Goal: Task Accomplishment & Management: Complete application form

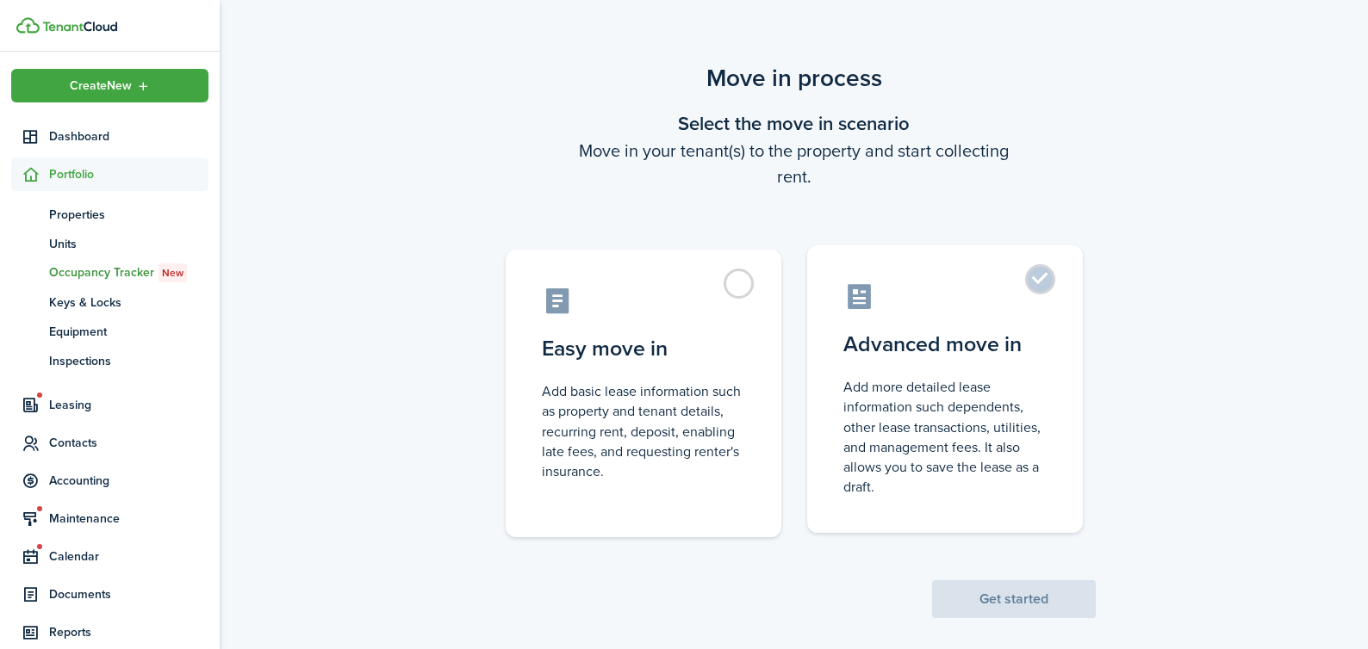
click at [1052, 275] on label "Advanced move in Add more detailed lease information such dependents, other lea…" at bounding box center [945, 389] width 276 height 288
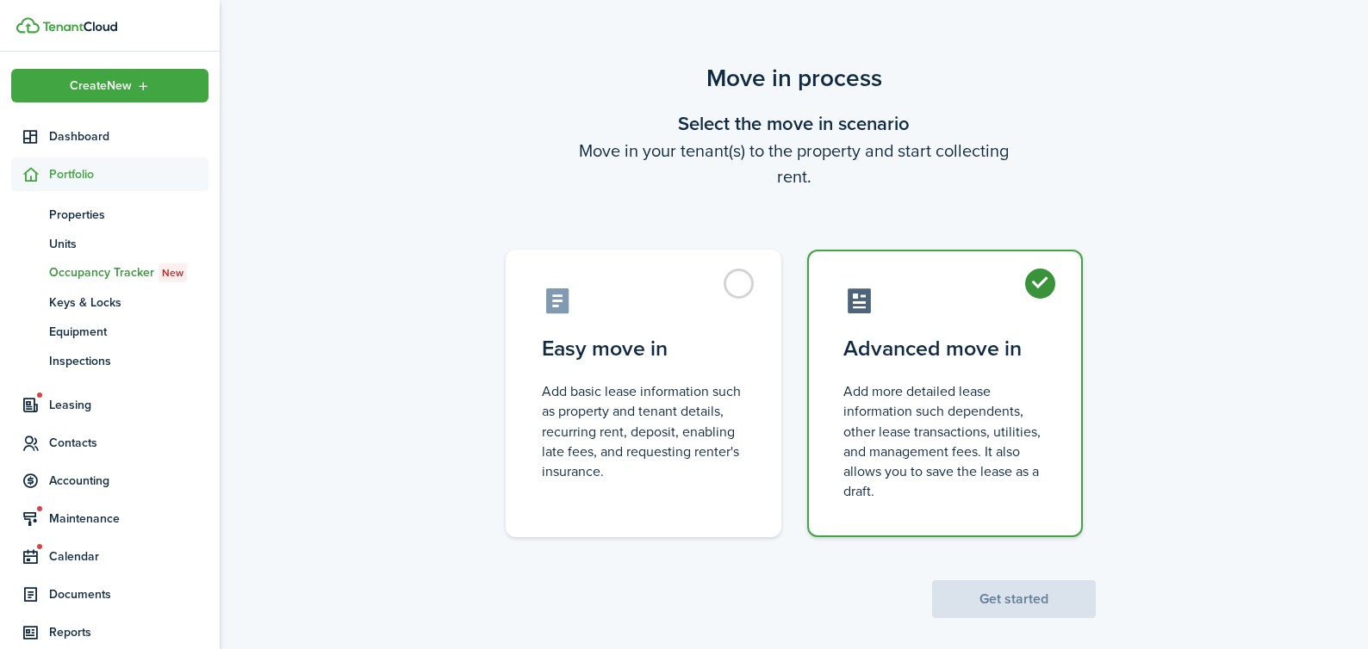
radio input "true"
click at [1047, 609] on button "Get started" at bounding box center [1014, 600] width 164 height 38
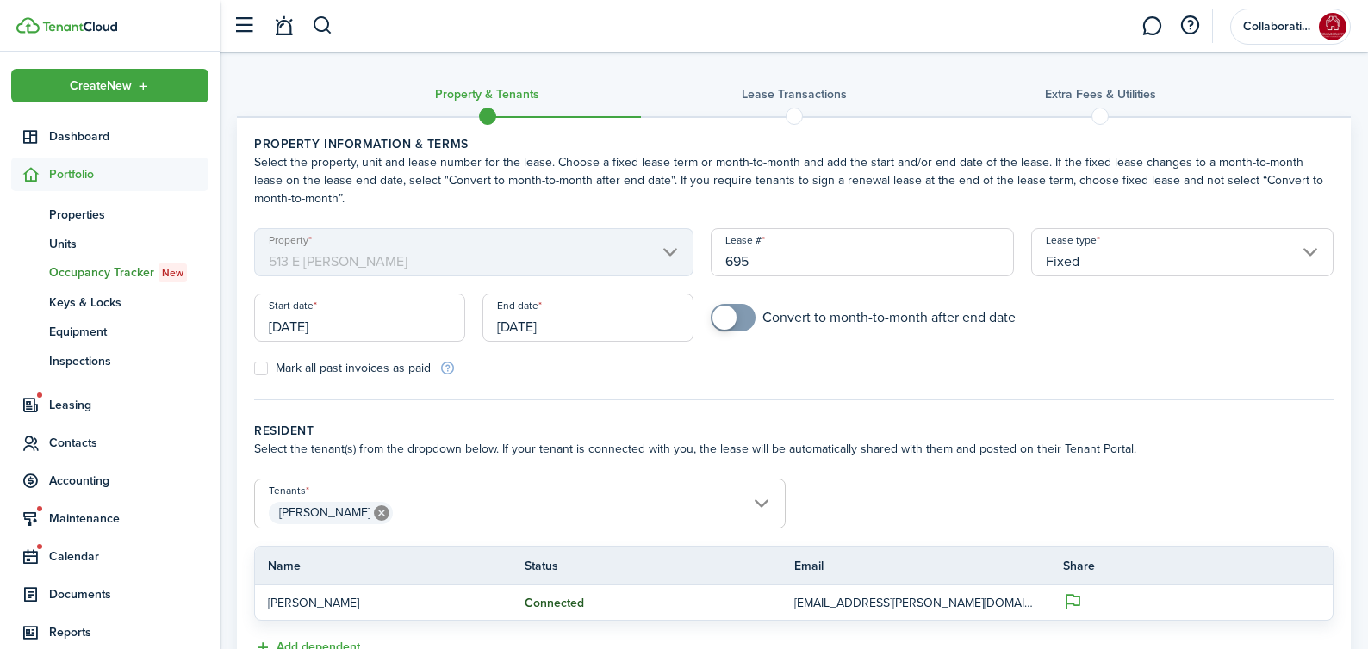
click at [583, 325] on input "[DATE]" at bounding box center [587, 318] width 211 height 48
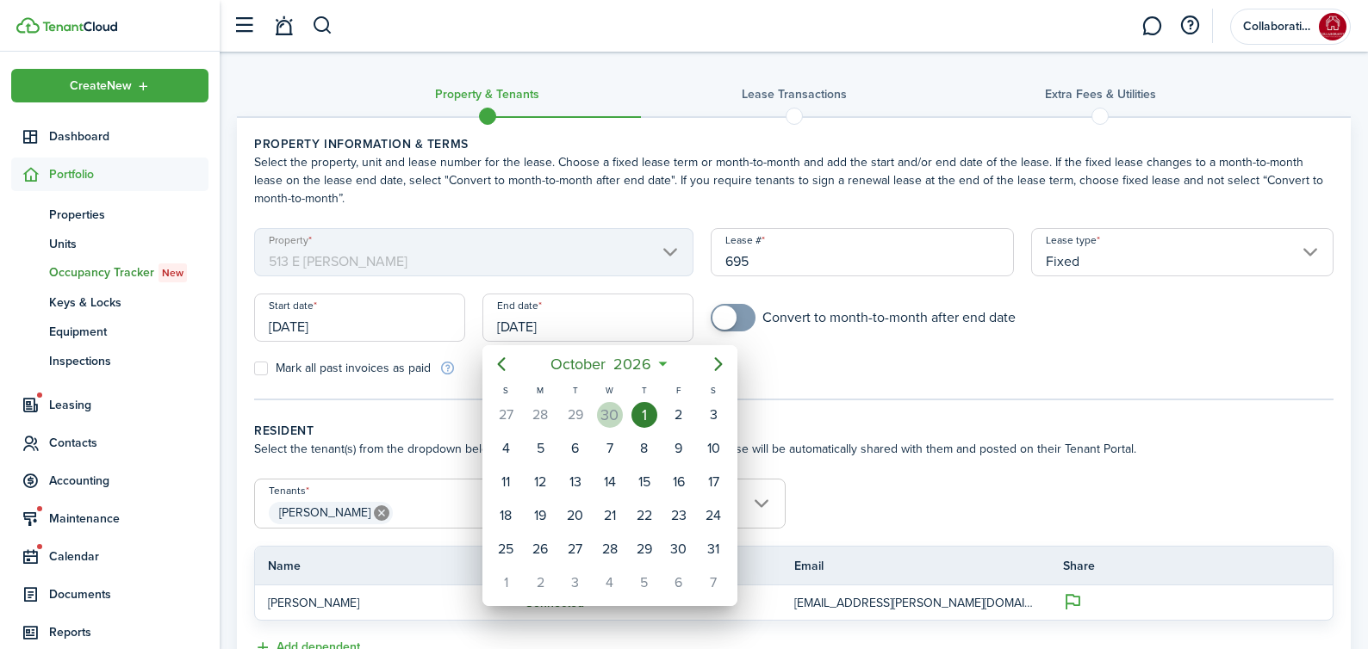
click at [603, 410] on div "30" at bounding box center [610, 415] width 26 height 26
type input "[DATE]"
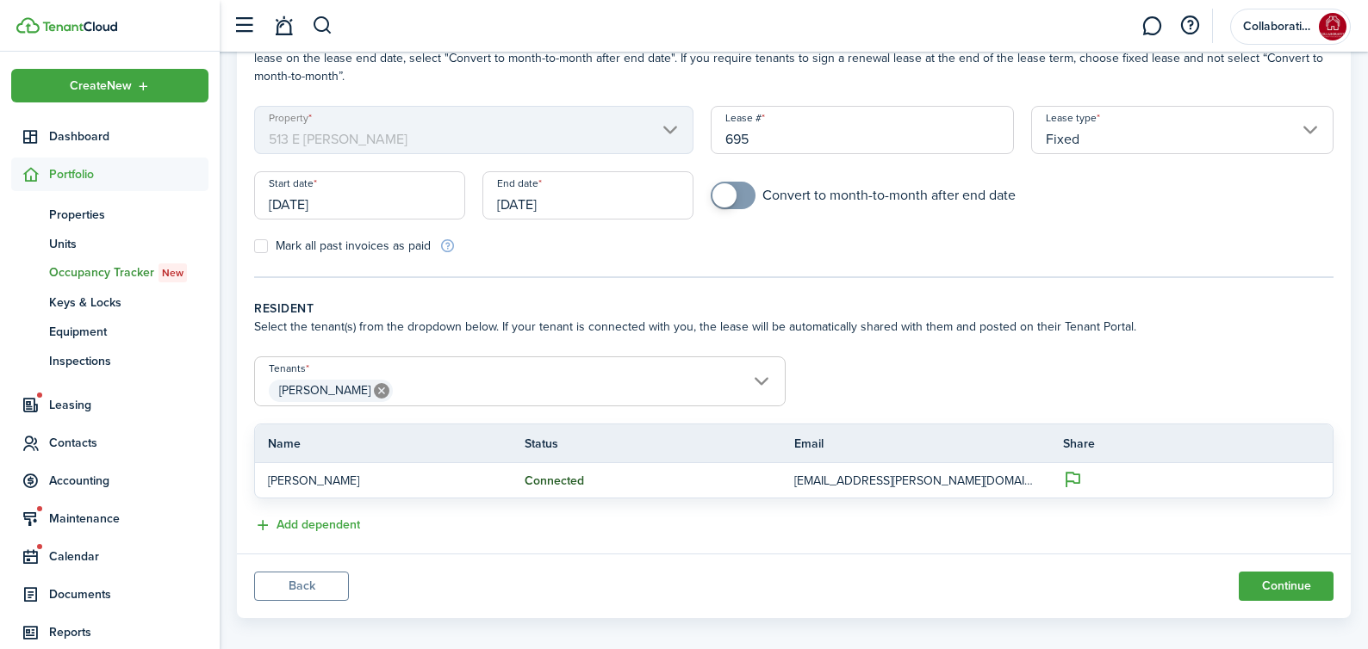
scroll to position [139, 0]
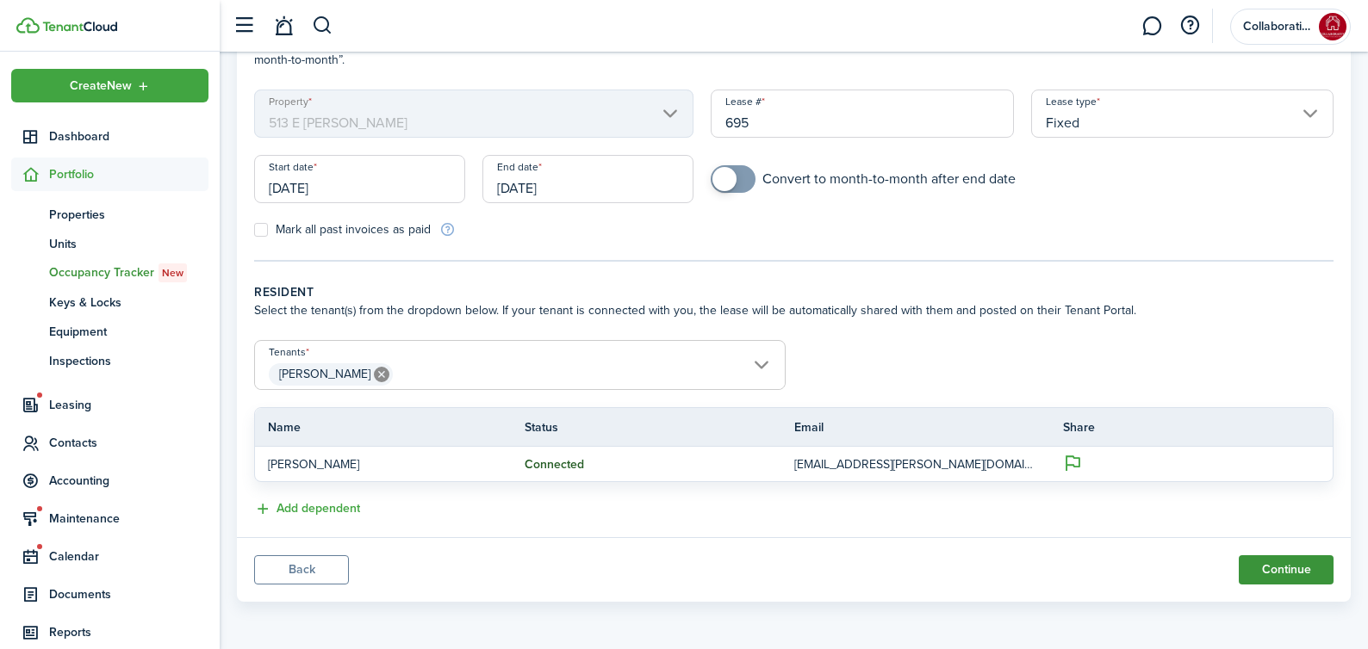
click at [1301, 573] on button "Continue" at bounding box center [1286, 570] width 95 height 29
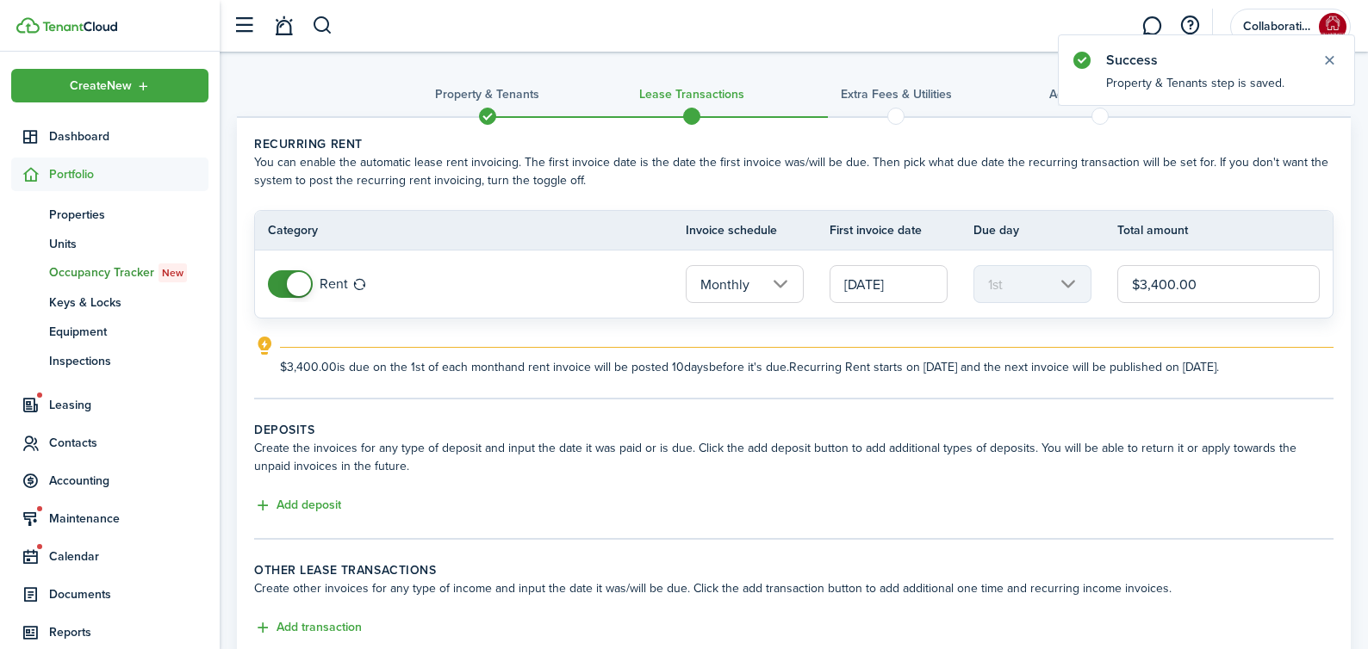
click at [1217, 277] on input "$3,400.00" at bounding box center [1218, 284] width 202 height 38
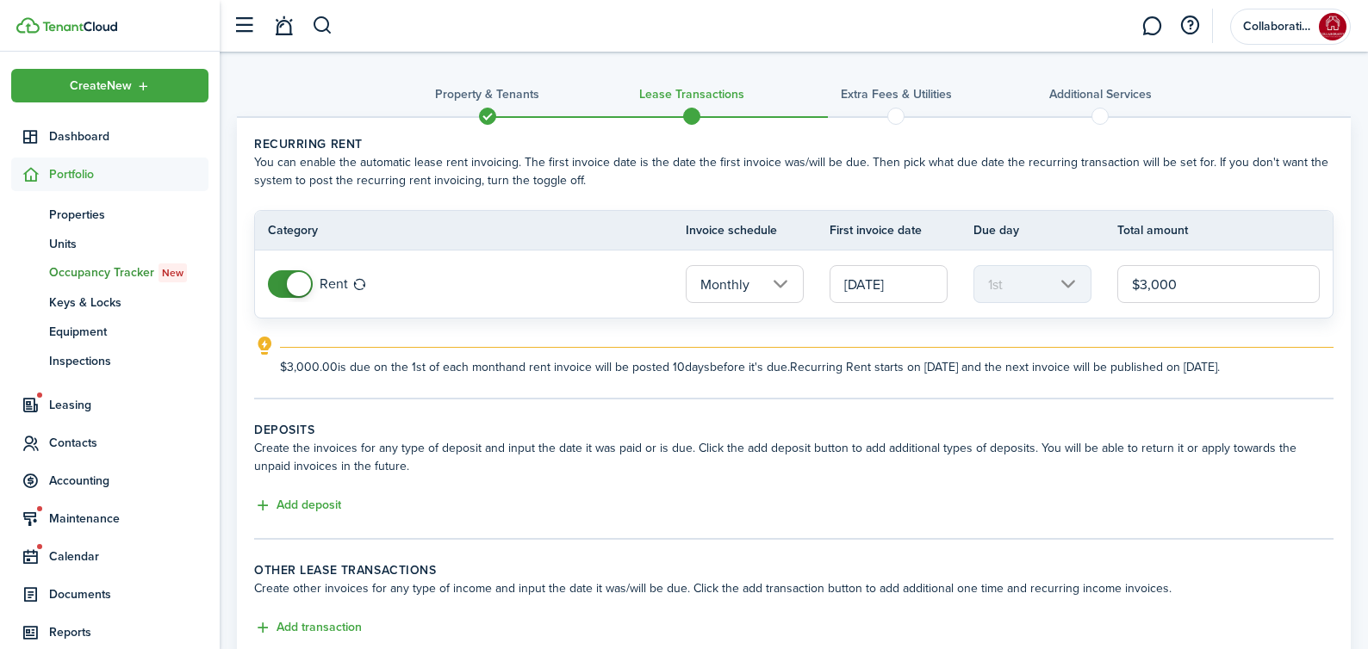
type input "$3,000.00"
click at [1159, 478] on lease-classic-deposit "Deposits Create the invoices for any type of deposit and input the date it was …" at bounding box center [793, 469] width 1079 height 96
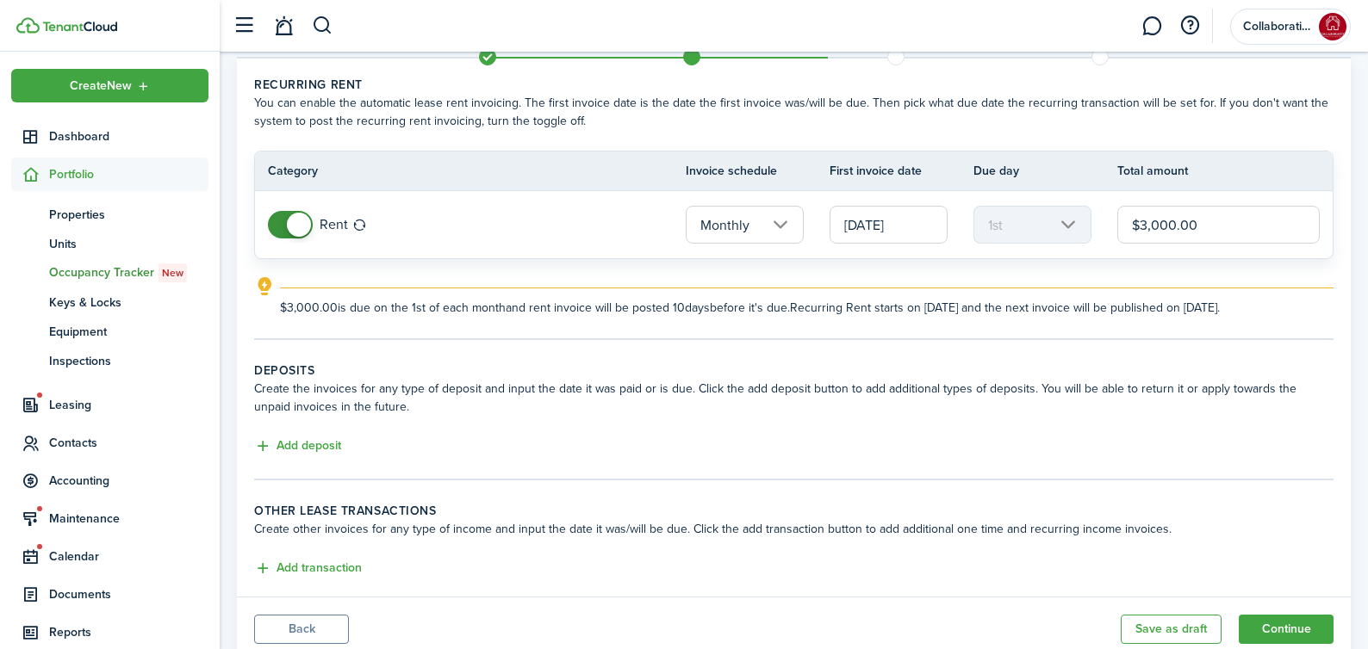
scroll to position [70, 0]
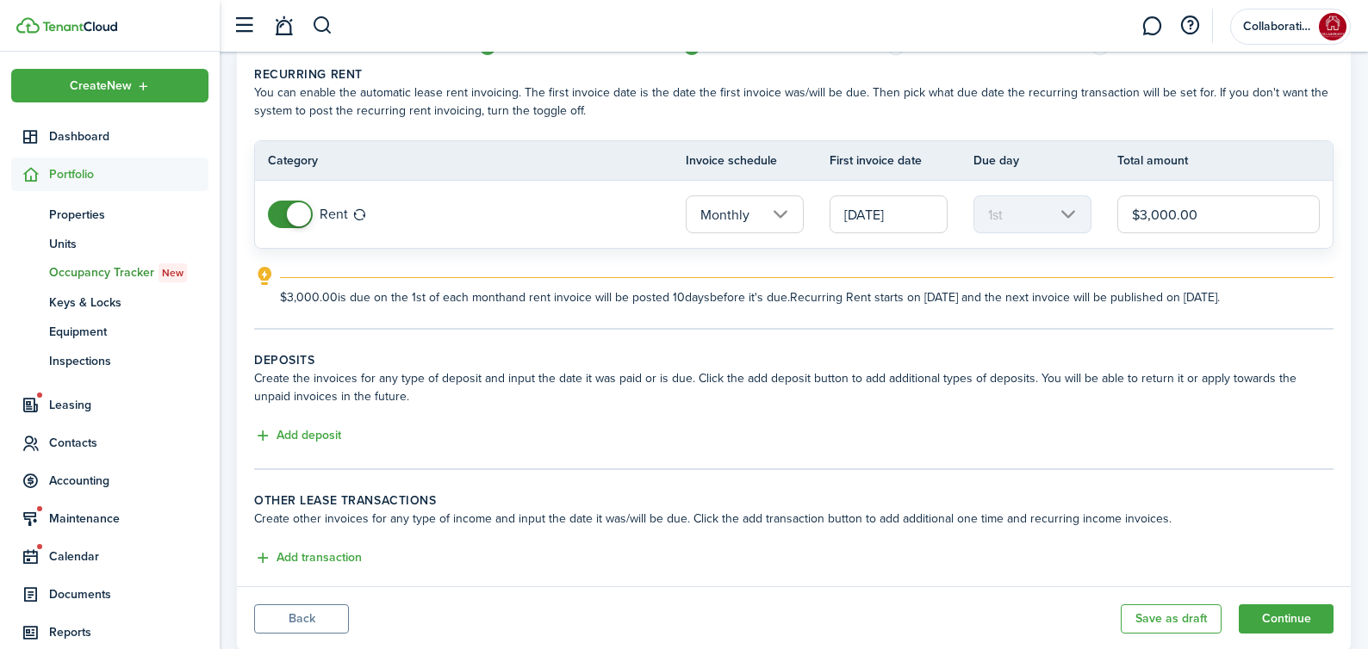
click at [893, 215] on input "[DATE]" at bounding box center [889, 215] width 118 height 38
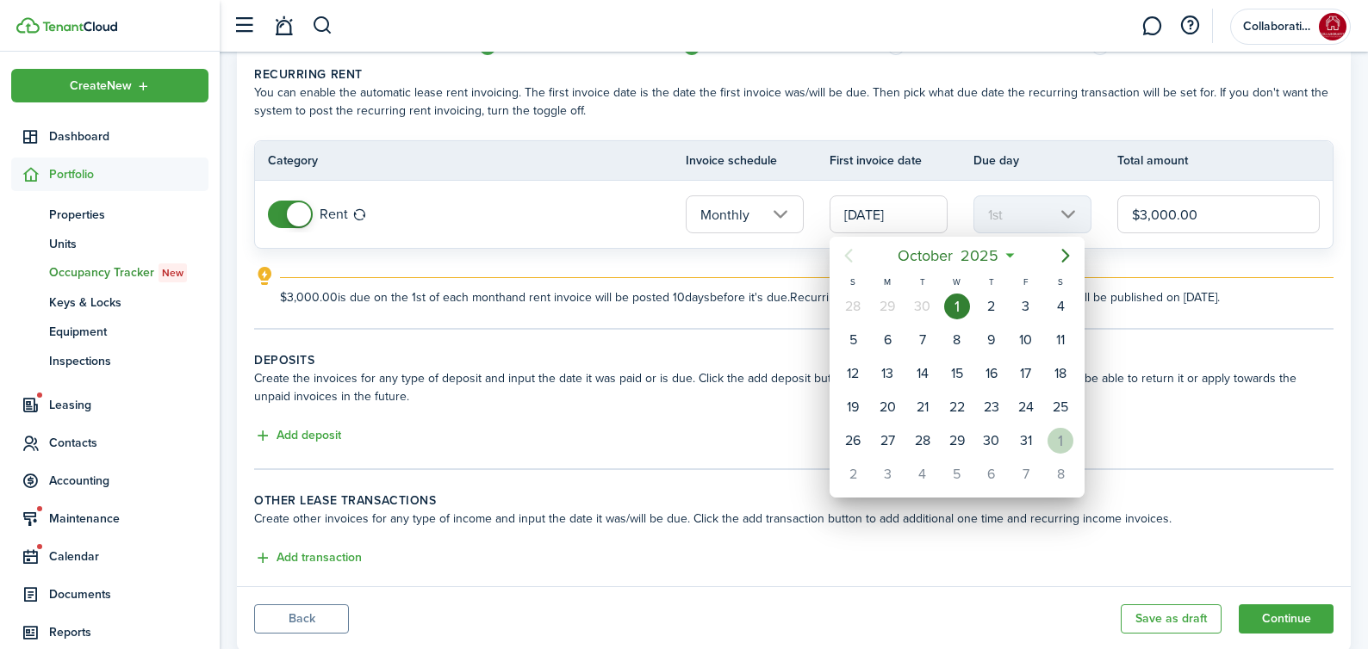
click at [1059, 438] on div "1" at bounding box center [1060, 441] width 26 height 26
type input "[DATE]"
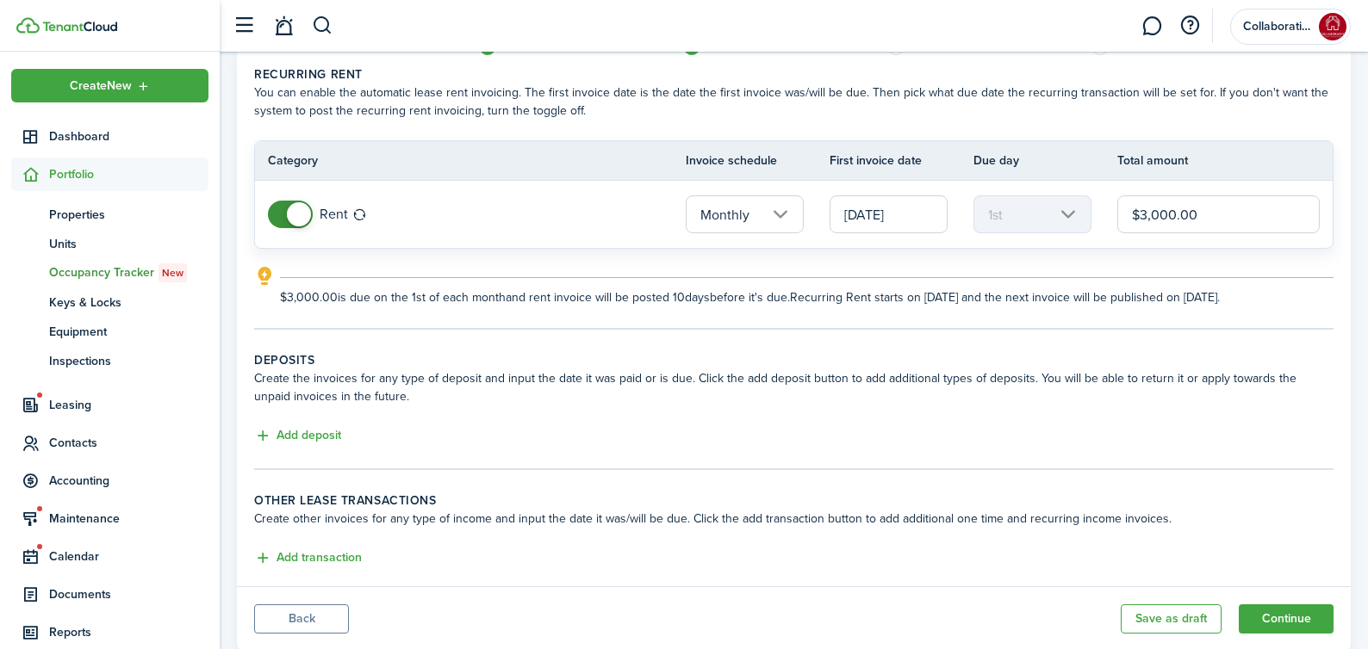
scroll to position [0, 0]
click at [1110, 434] on div "Add deposit" at bounding box center [793, 436] width 1079 height 21
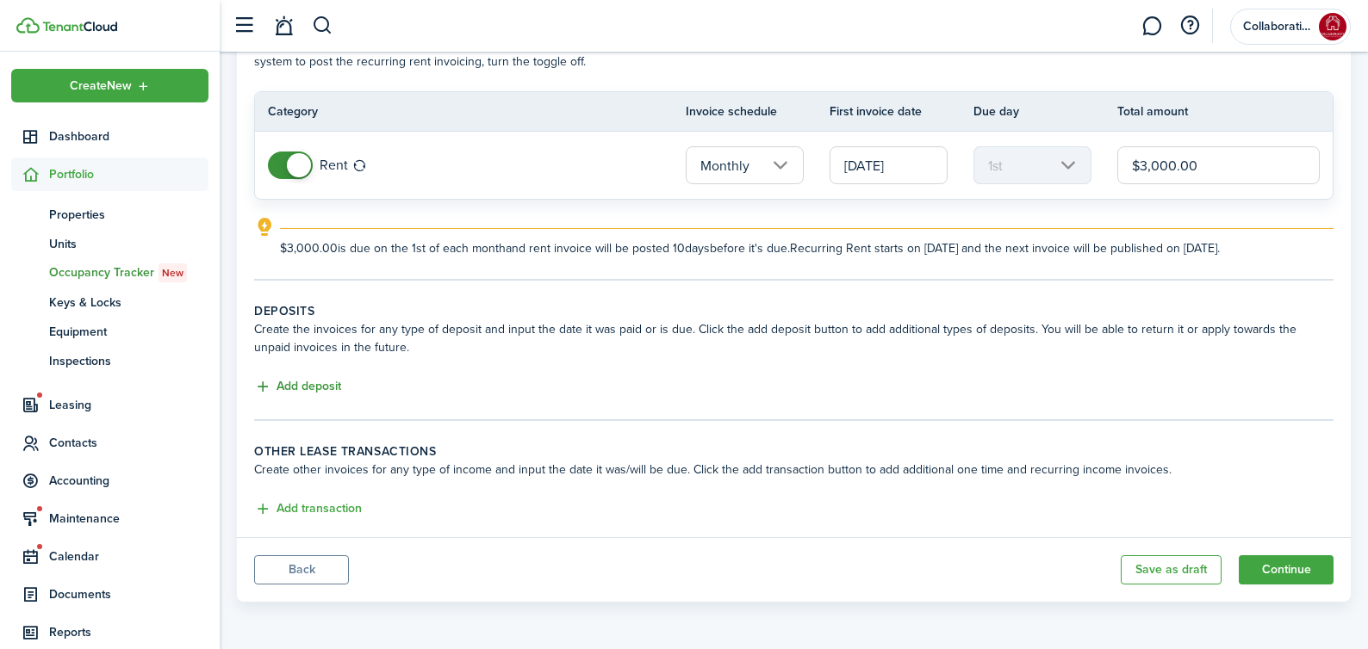
click at [302, 386] on button "Add deposit" at bounding box center [297, 387] width 87 height 20
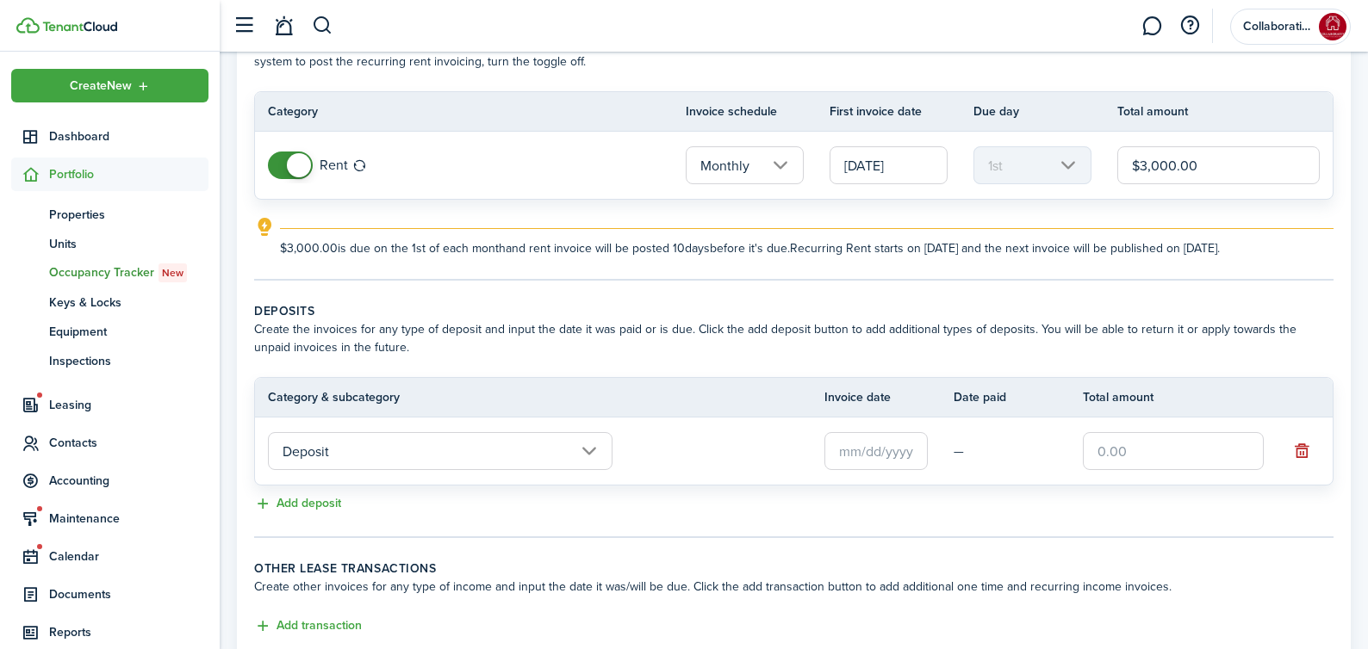
click at [375, 455] on input "Deposit" at bounding box center [440, 451] width 345 height 38
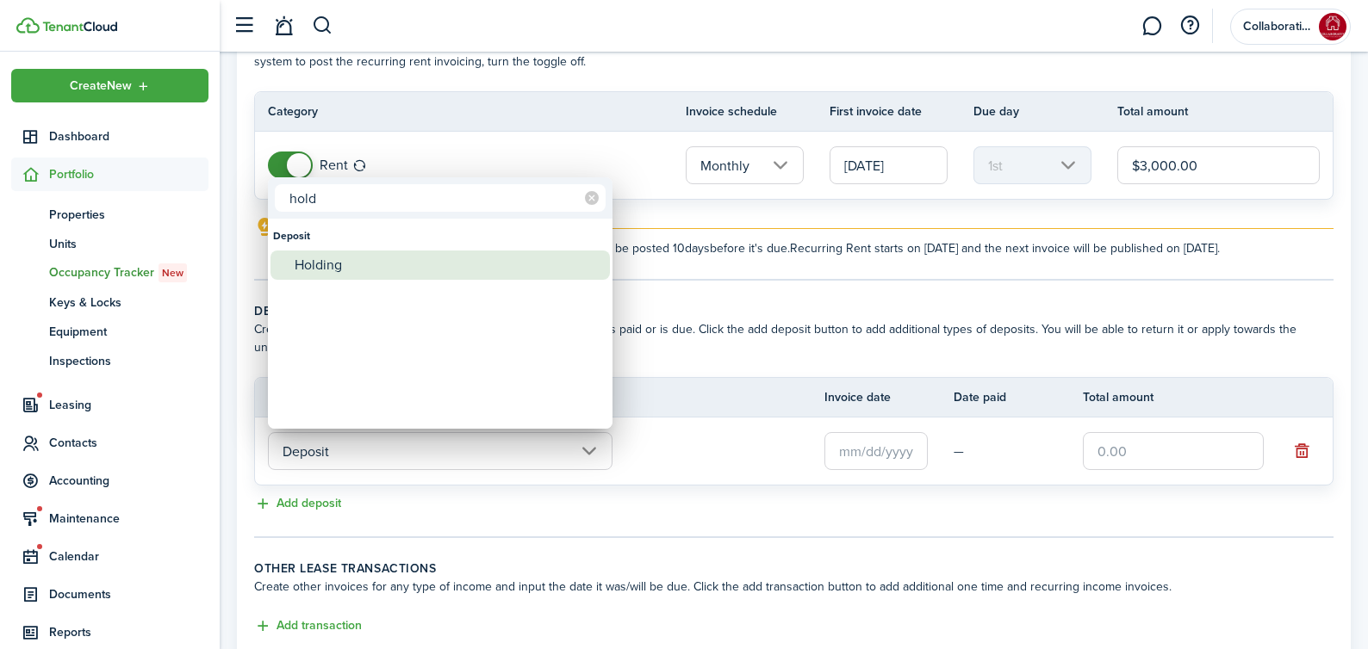
type input "hold"
click at [384, 266] on div "Holding" at bounding box center [447, 265] width 305 height 29
type input "Deposit / Holding"
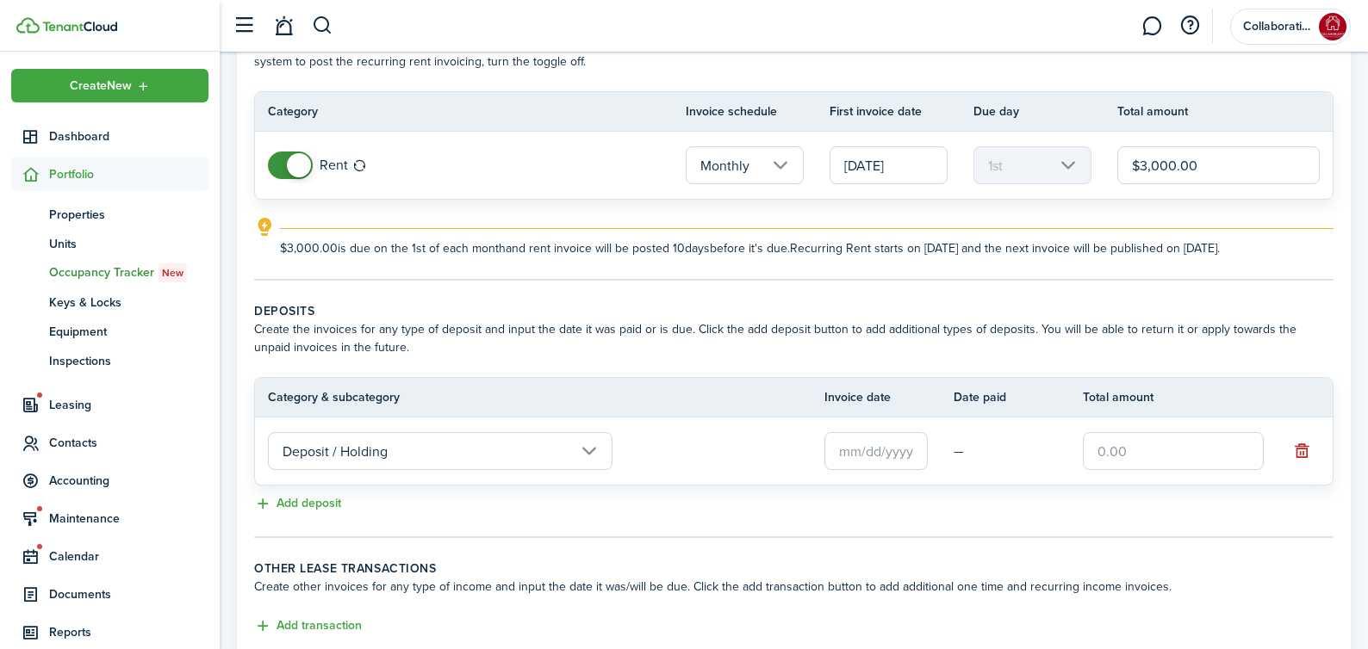
click at [866, 451] on input "text" at bounding box center [875, 451] width 103 height 38
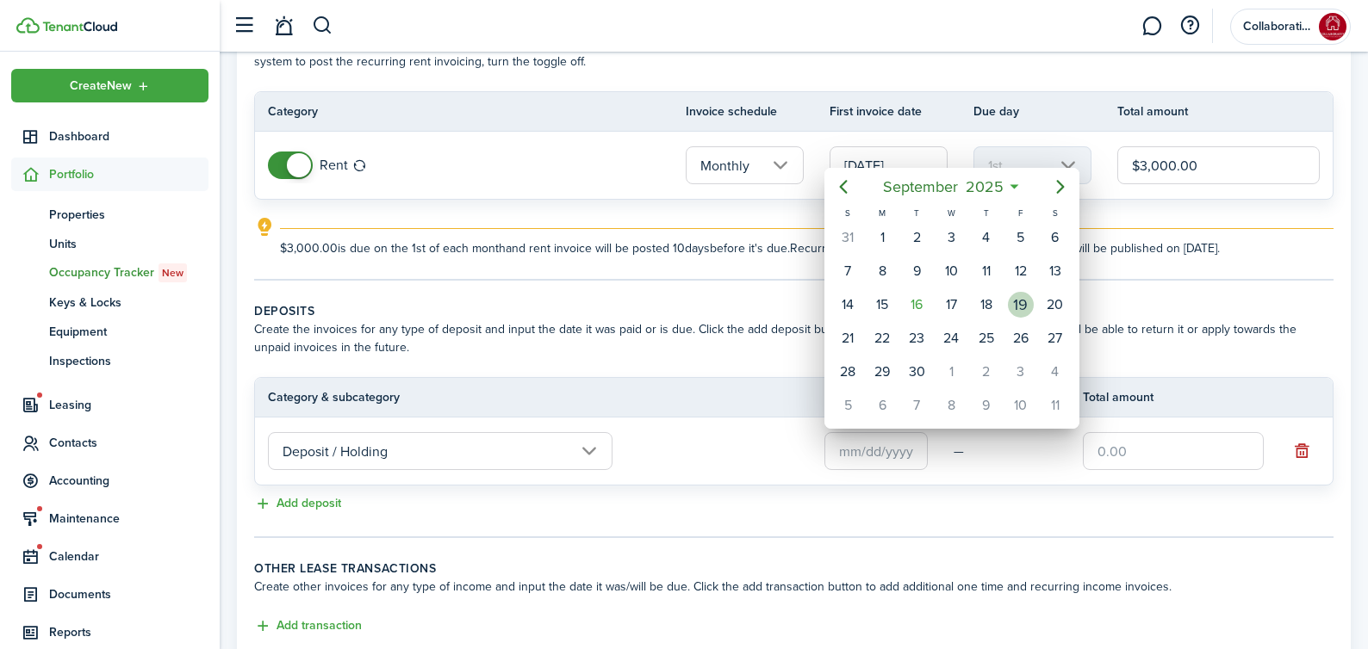
click at [1022, 301] on div "19" at bounding box center [1021, 305] width 26 height 26
type input "[DATE]"
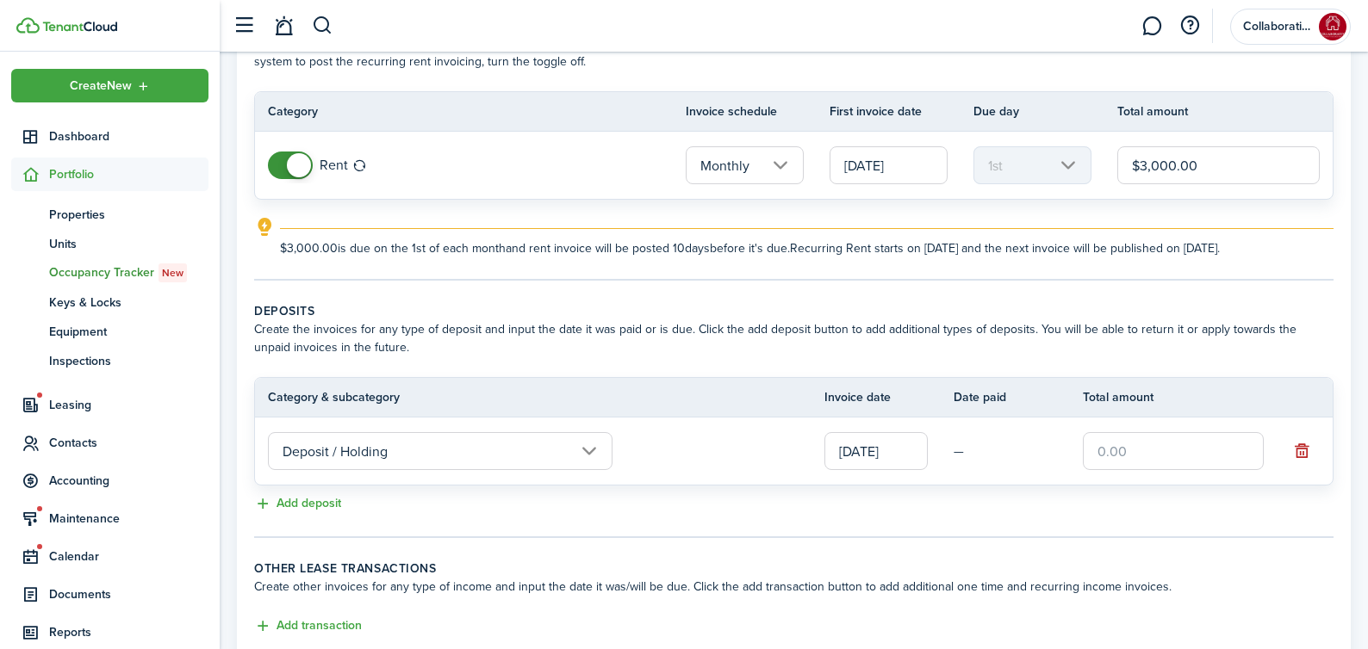
click at [1141, 461] on input "text" at bounding box center [1173, 451] width 181 height 38
type input "$3,000.00"
click at [308, 501] on button "Add deposit" at bounding box center [297, 504] width 87 height 20
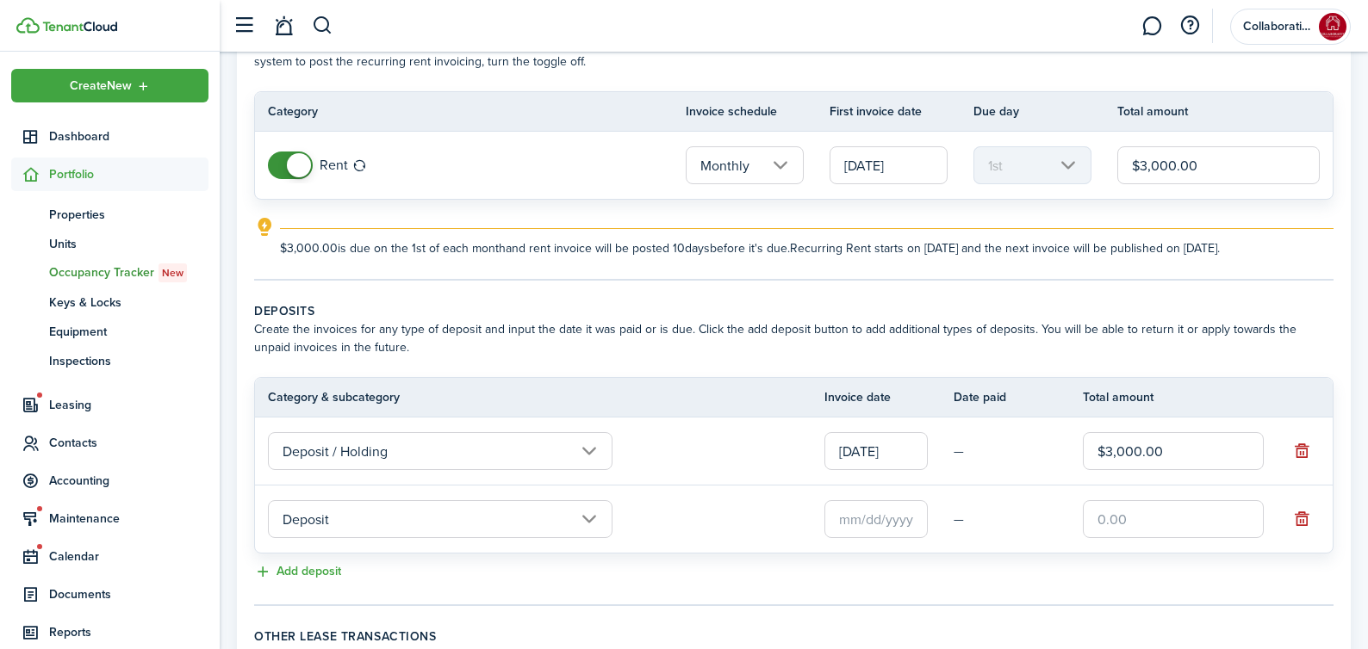
click at [325, 507] on input "Deposit" at bounding box center [440, 519] width 345 height 38
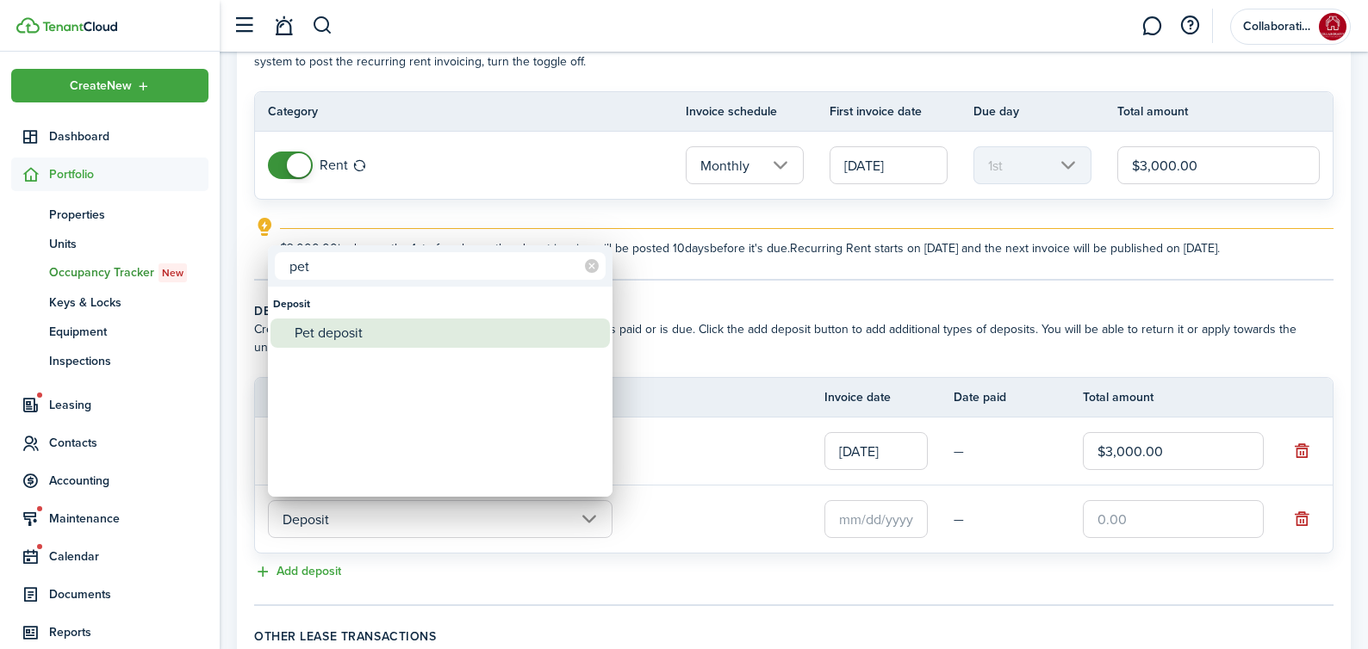
type input "pet"
click at [339, 325] on div "Pet deposit" at bounding box center [447, 333] width 305 height 29
type input "Deposit / Pet deposit"
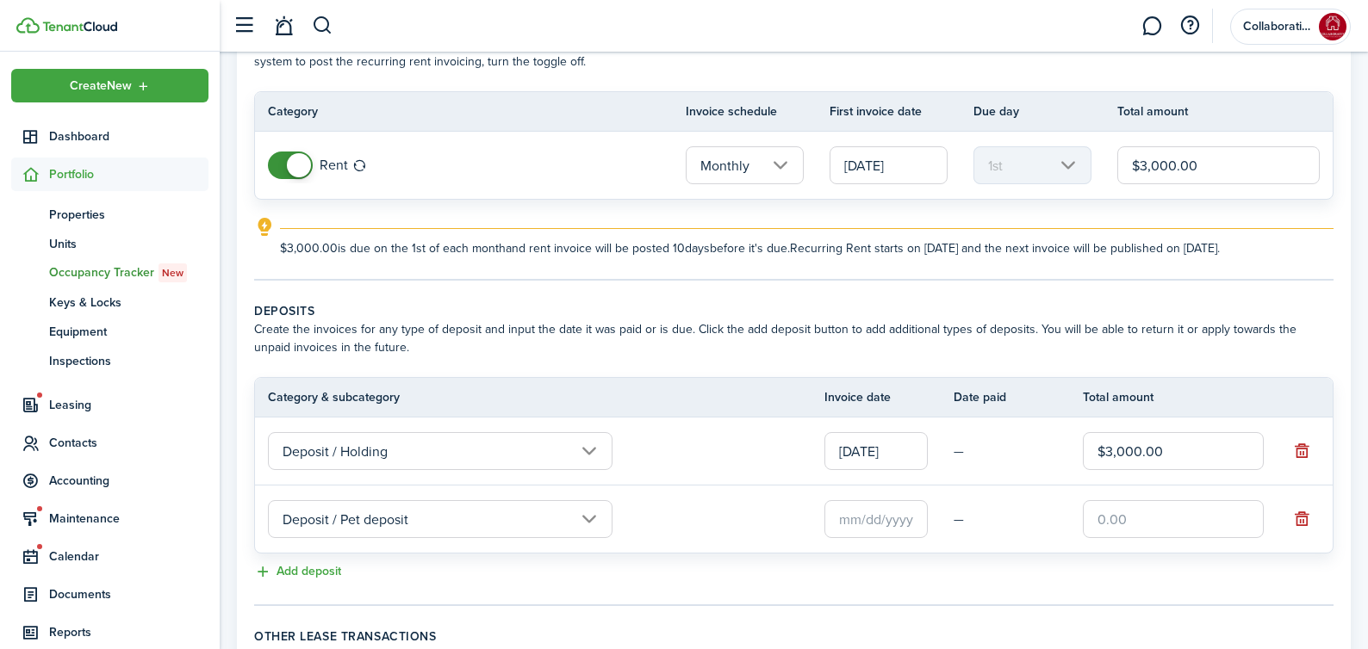
click at [881, 527] on input "text" at bounding box center [875, 519] width 103 height 38
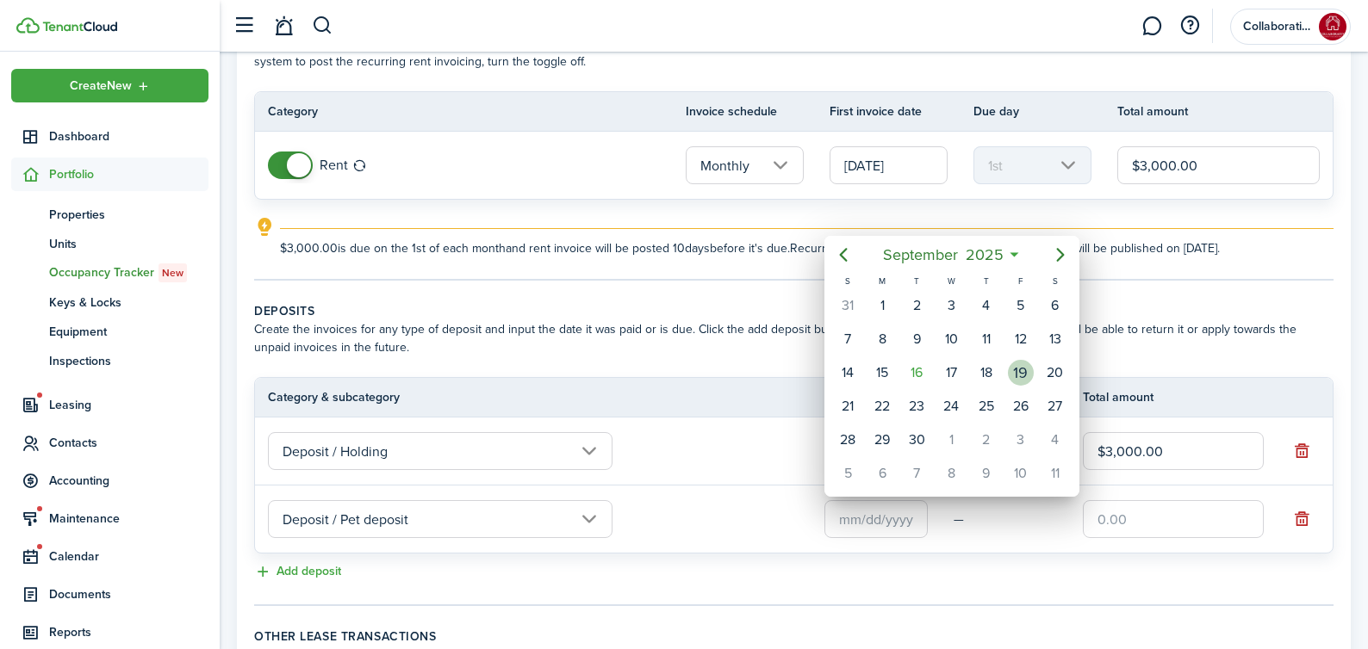
click at [1026, 371] on div "19" at bounding box center [1021, 373] width 26 height 26
type input "[DATE]"
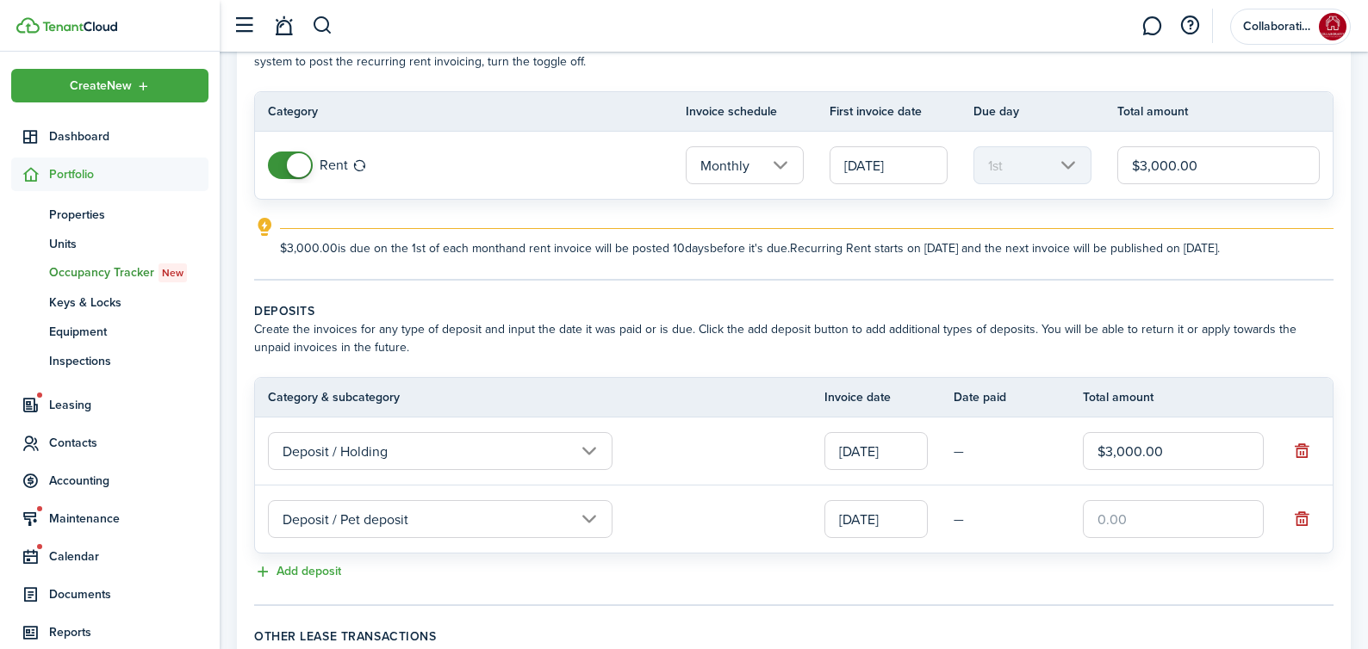
click at [1157, 526] on input "text" at bounding box center [1173, 519] width 181 height 38
type input "$750.00"
click at [963, 595] on tc-wizard-step "Deposits Create the invoices for any type of deposit and input the date it was …" at bounding box center [793, 454] width 1079 height 304
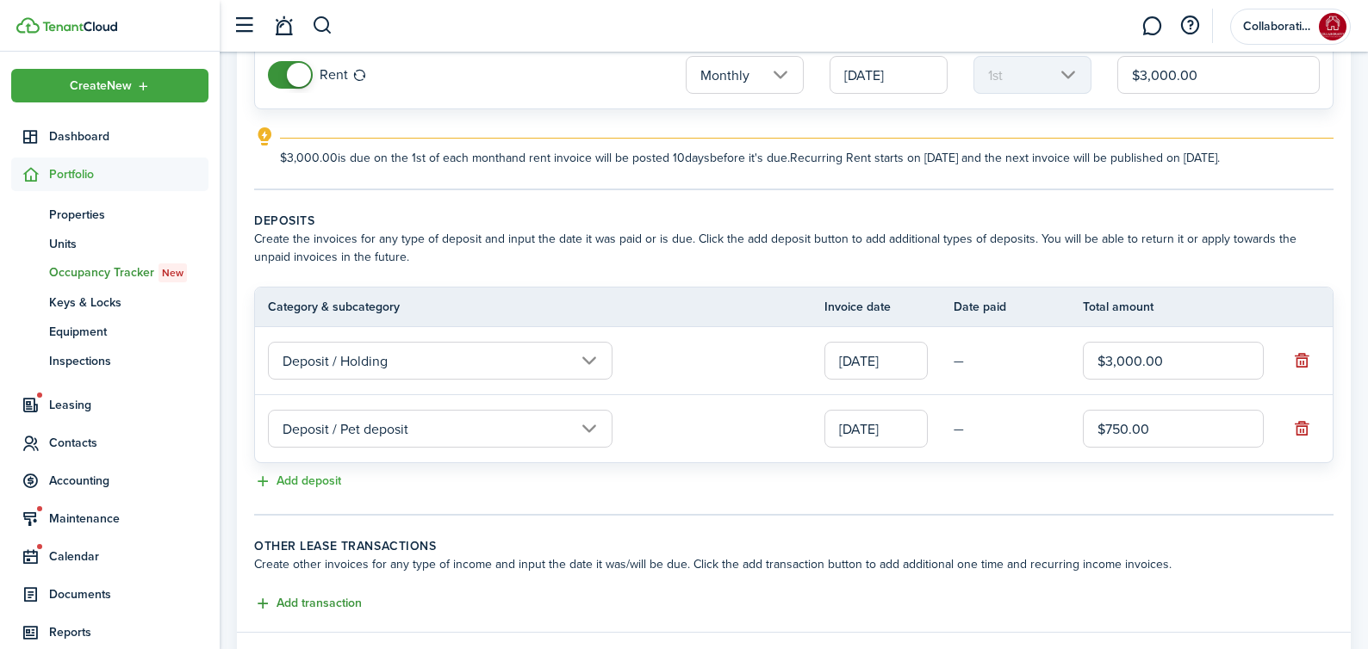
click at [337, 600] on button "Add transaction" at bounding box center [308, 604] width 108 height 20
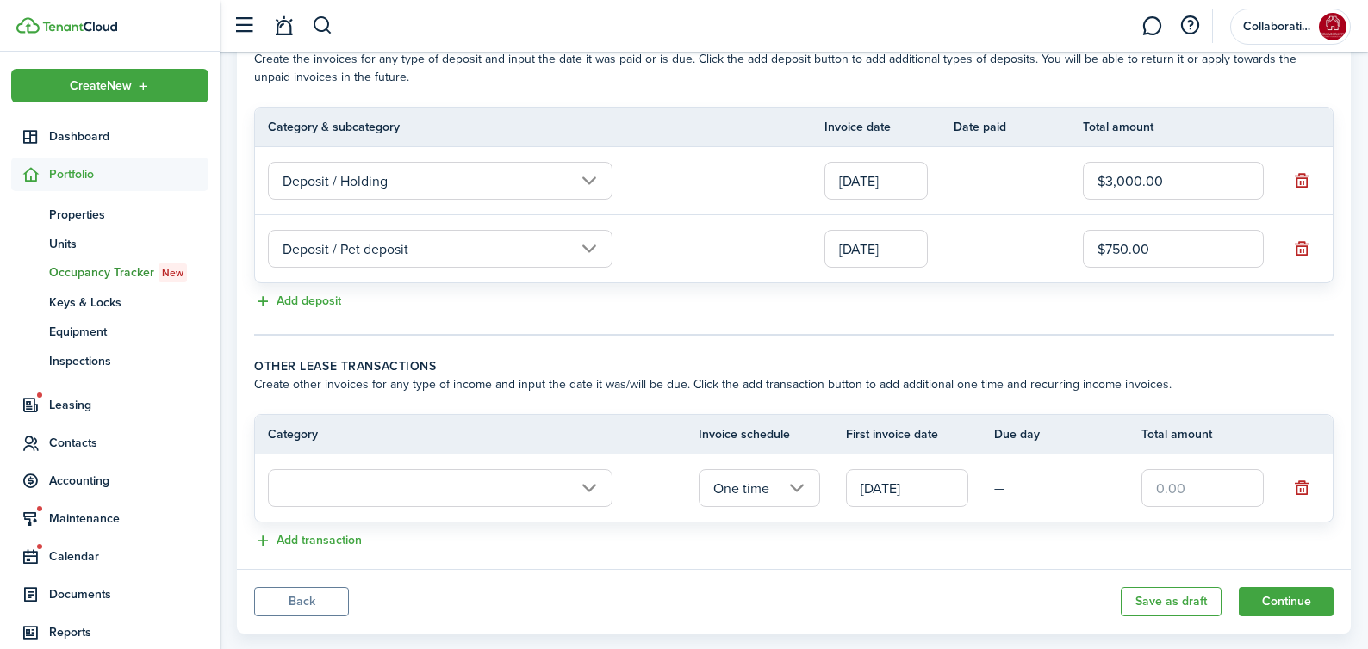
scroll to position [421, 0]
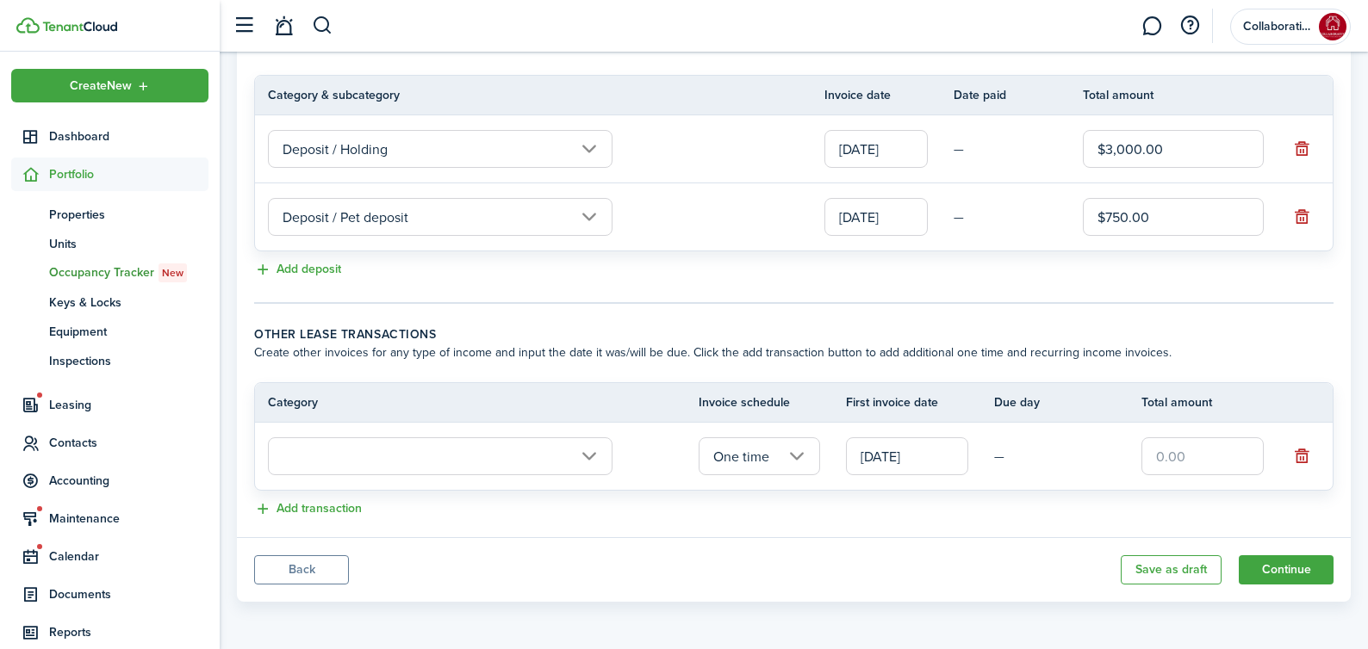
click at [486, 460] on input "text" at bounding box center [440, 457] width 345 height 38
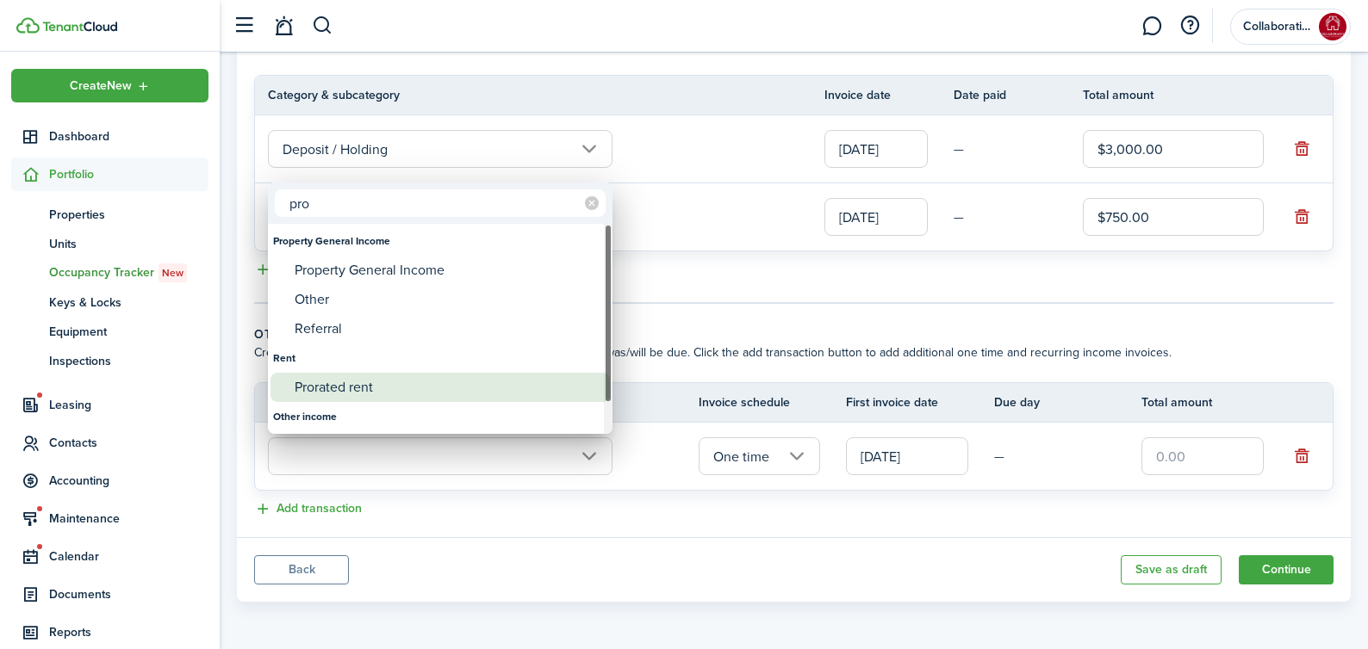
type input "pro"
click at [406, 391] on div "Prorated rent" at bounding box center [447, 387] width 305 height 29
type input "Rent / Prorated rent"
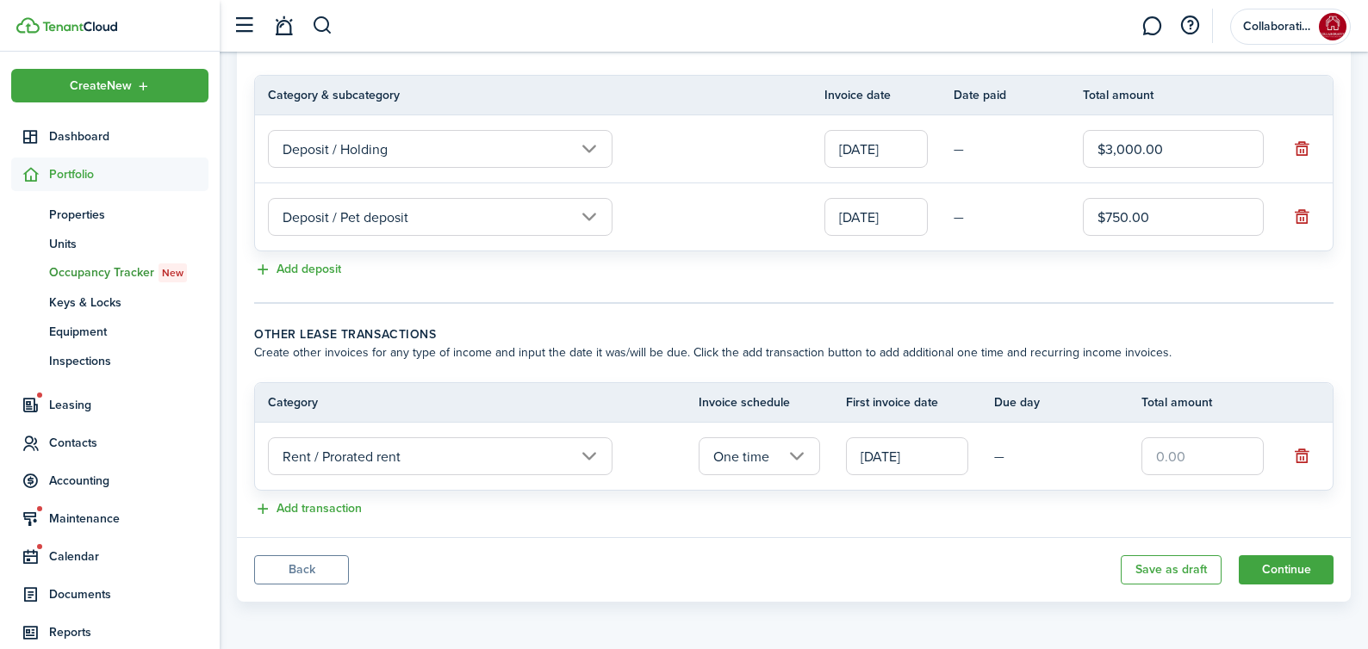
click at [1194, 453] on input "text" at bounding box center [1202, 457] width 122 height 38
type input "$3,000.00"
click at [1077, 513] on div "Add transaction" at bounding box center [793, 510] width 1079 height 21
click at [1294, 575] on button "Continue" at bounding box center [1286, 570] width 95 height 29
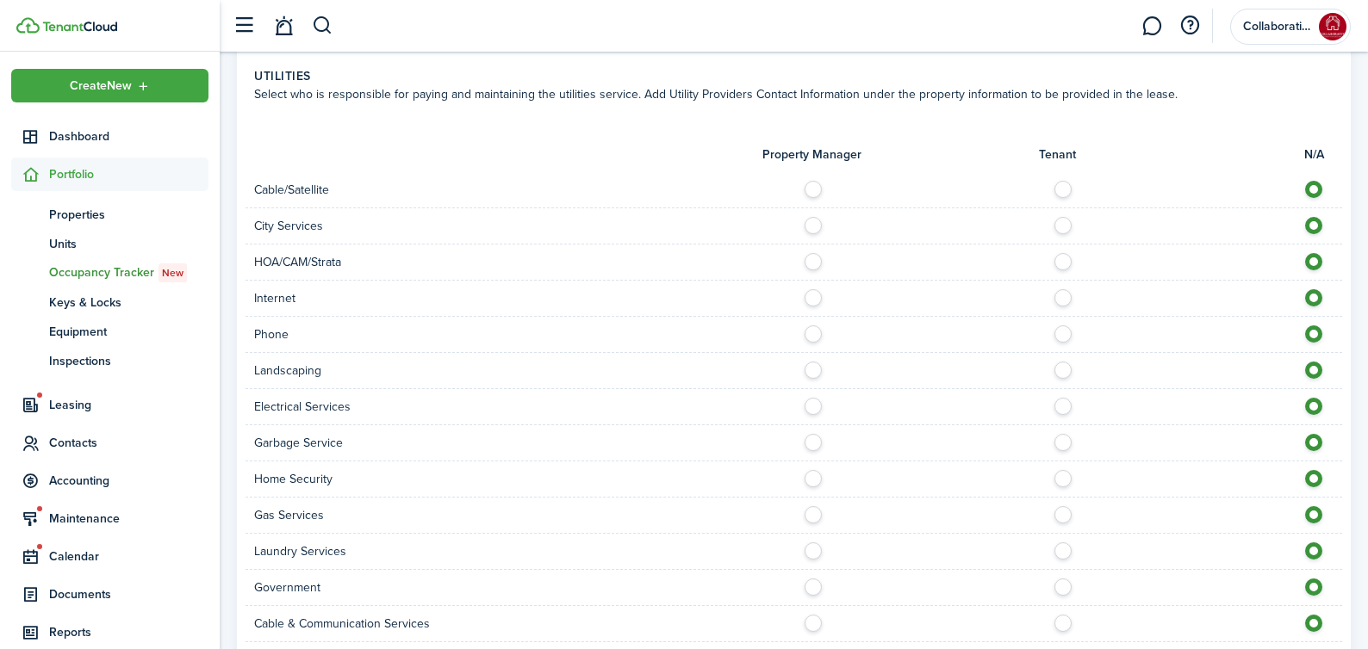
scroll to position [1480, 0]
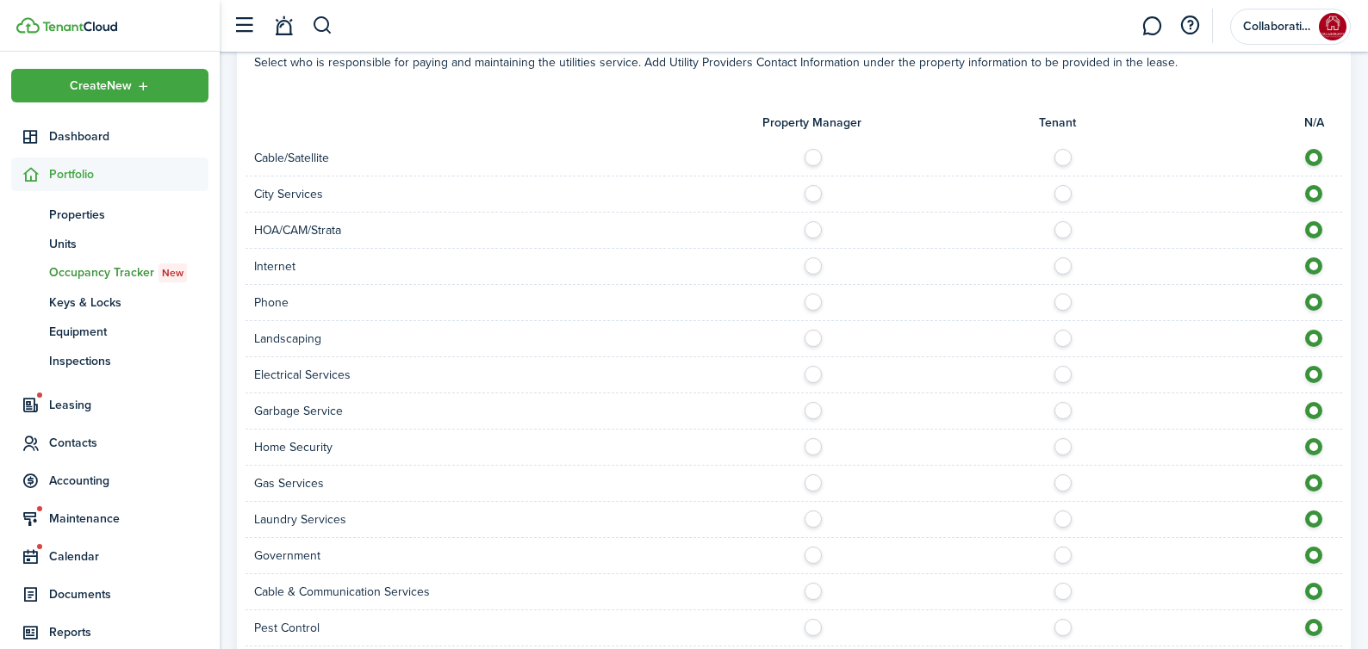
click at [1063, 158] on label at bounding box center [1068, 153] width 30 height 9
radio input "true"
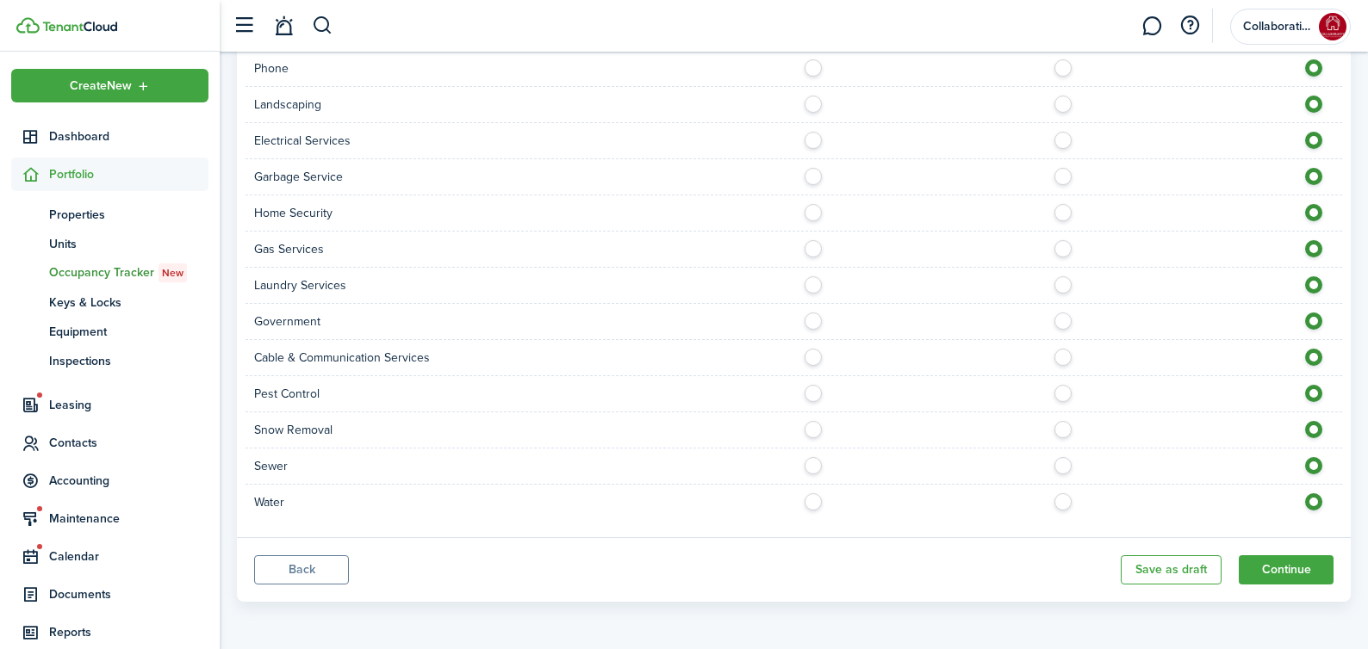
scroll to position [1732, 0]
click at [1061, 502] on label at bounding box center [1068, 498] width 30 height 9
radio input "true"
click at [1070, 257] on div at bounding box center [1068, 249] width 549 height 18
click at [1061, 249] on label at bounding box center [1068, 244] width 30 height 9
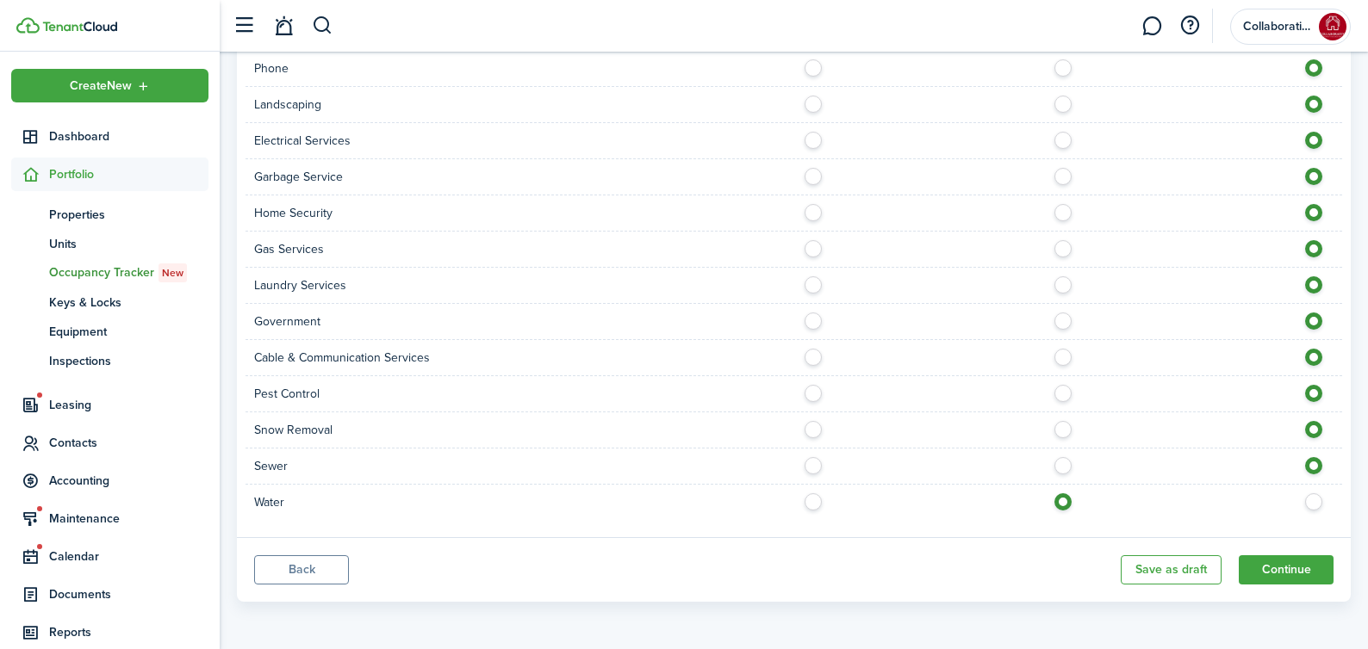
radio input "true"
click at [1063, 177] on label at bounding box center [1068, 172] width 30 height 9
radio input "true"
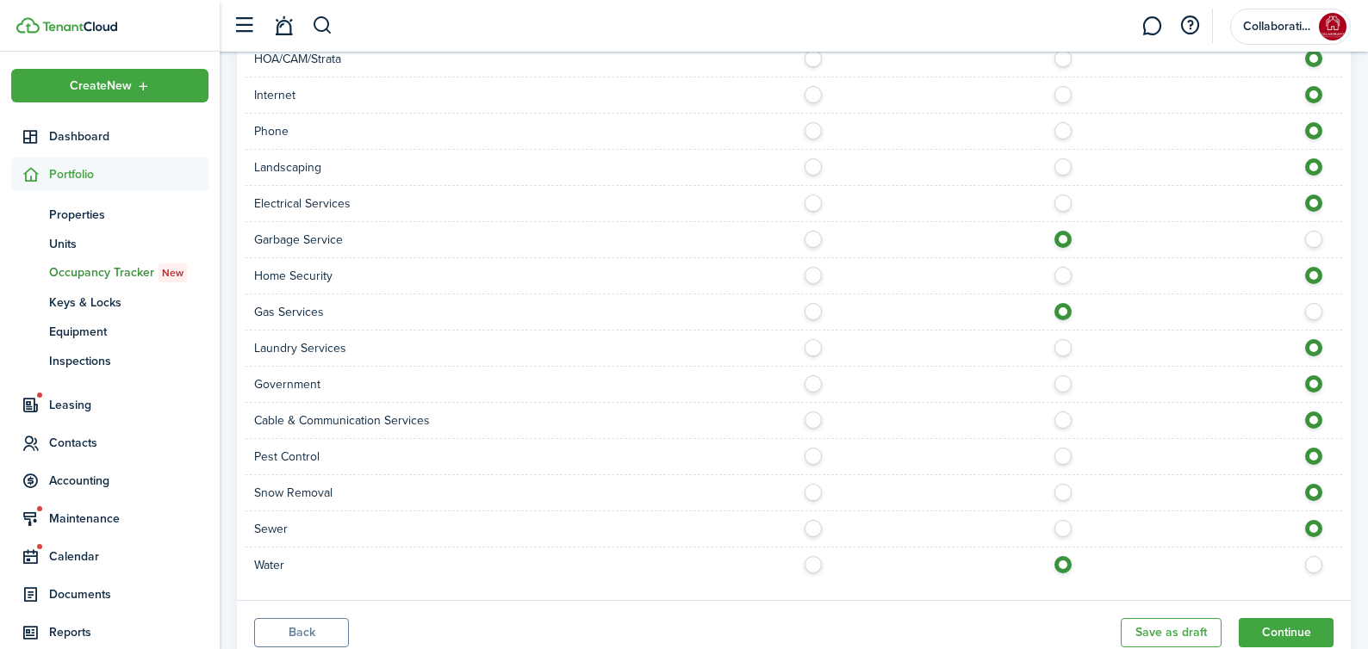
scroll to position [1592, 0]
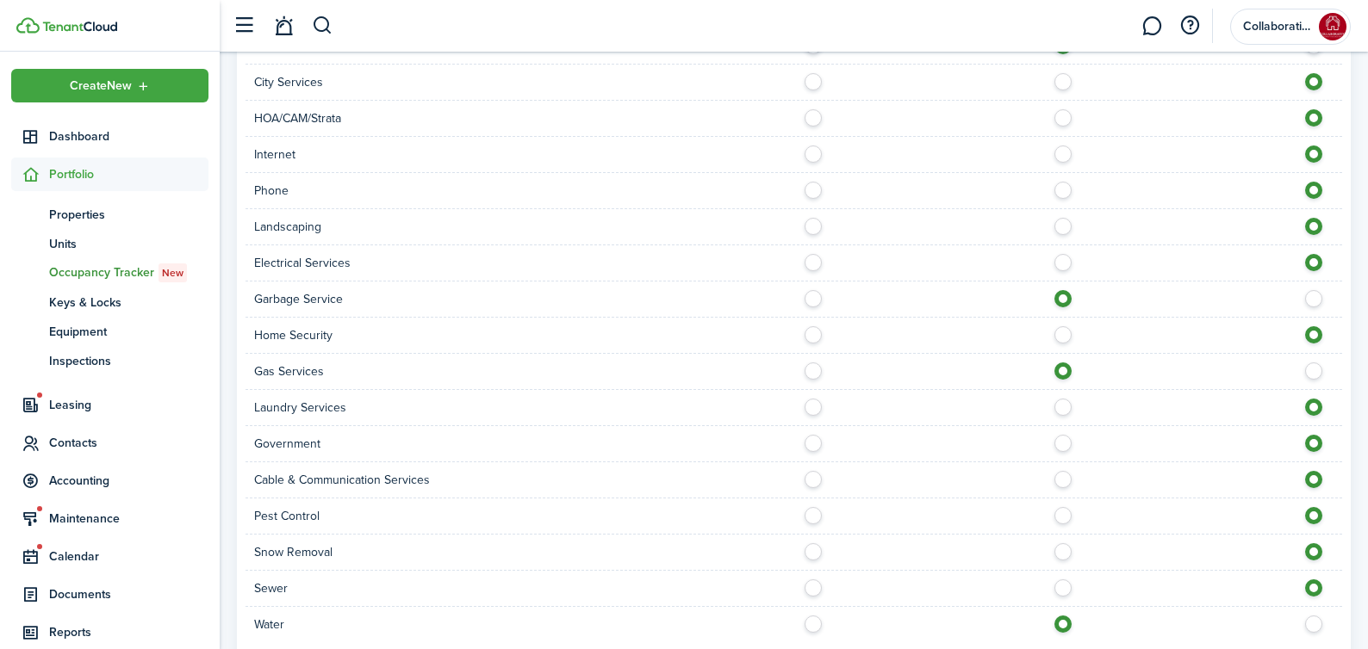
click at [1067, 263] on label at bounding box center [1068, 258] width 30 height 9
radio input "true"
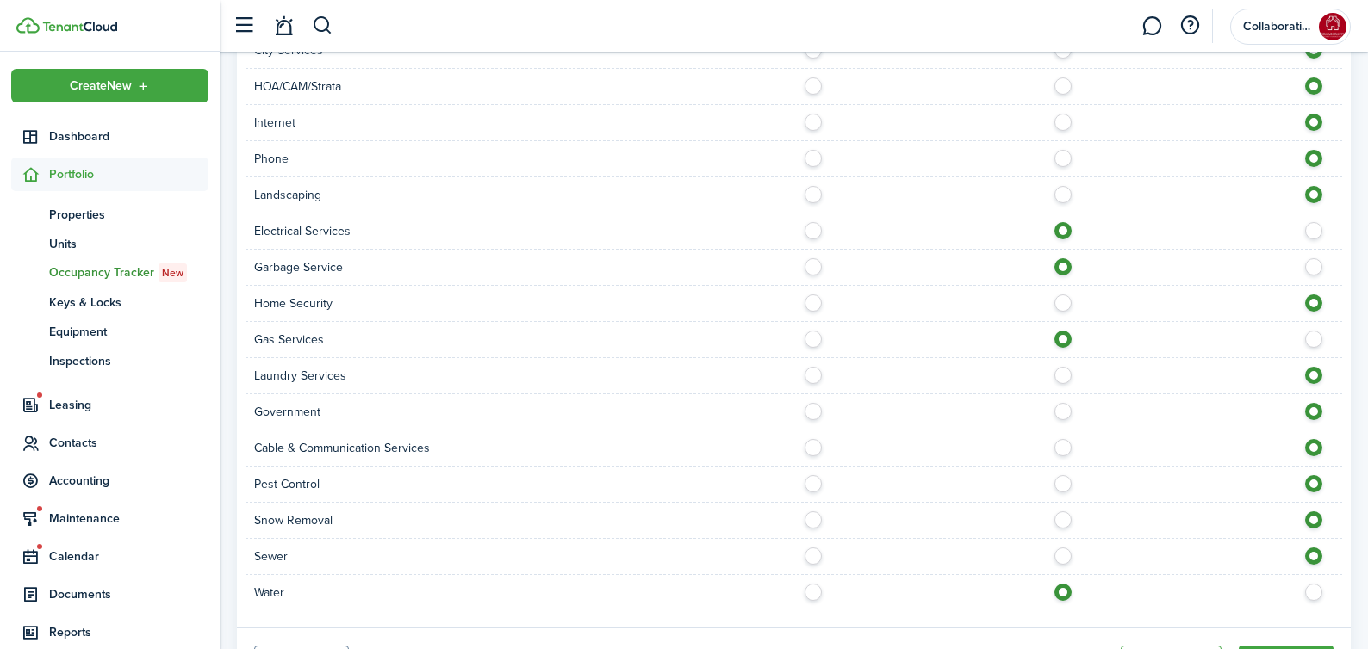
scroll to position [1732, 0]
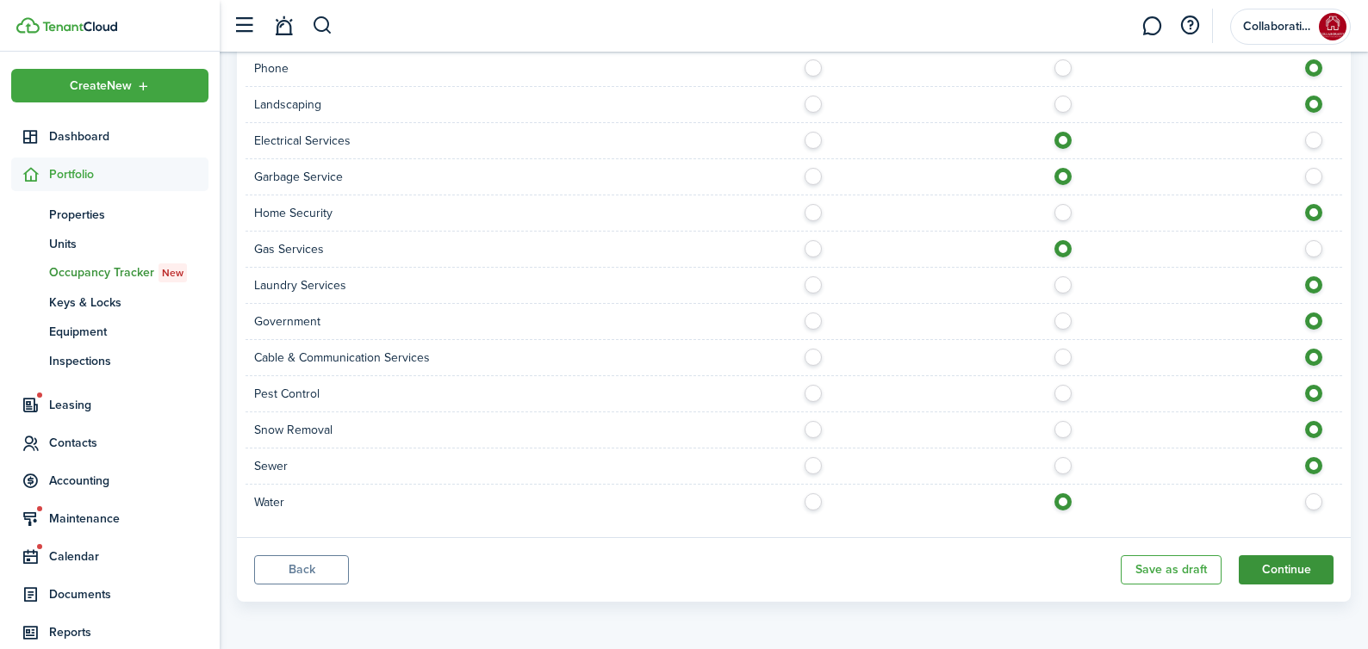
click at [1284, 574] on button "Continue" at bounding box center [1286, 570] width 95 height 29
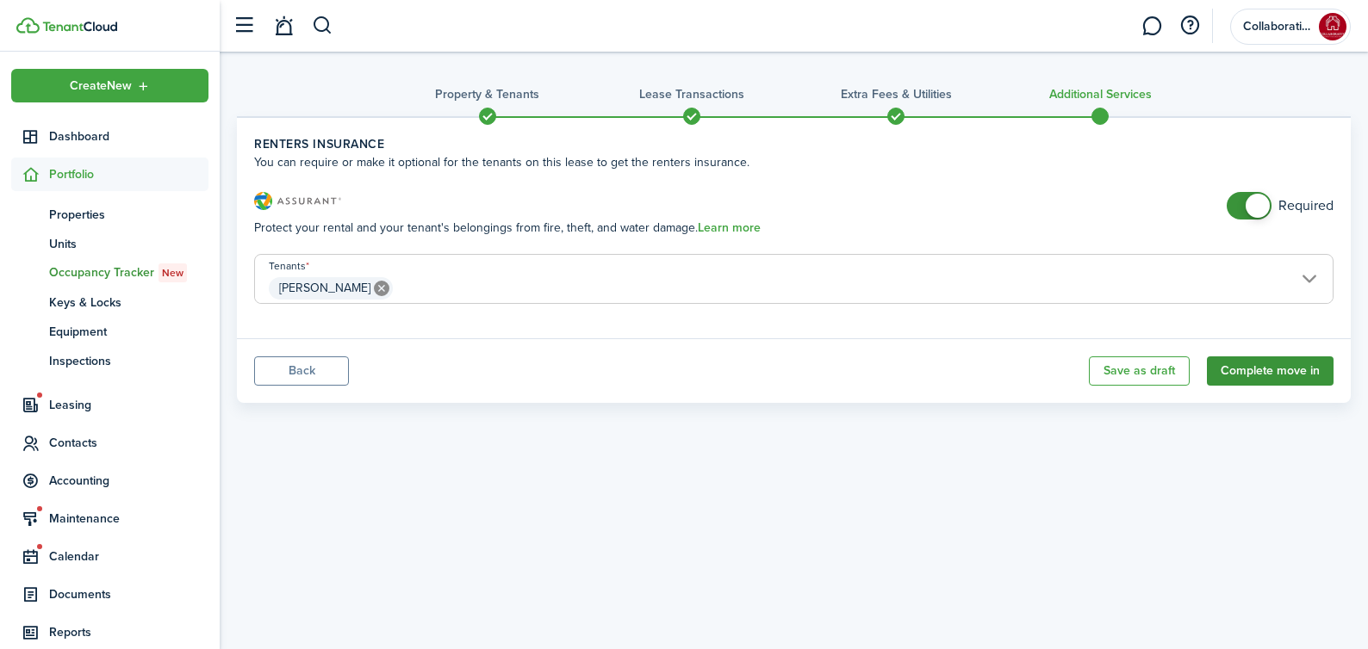
click at [1279, 369] on button "Complete move in" at bounding box center [1270, 371] width 127 height 29
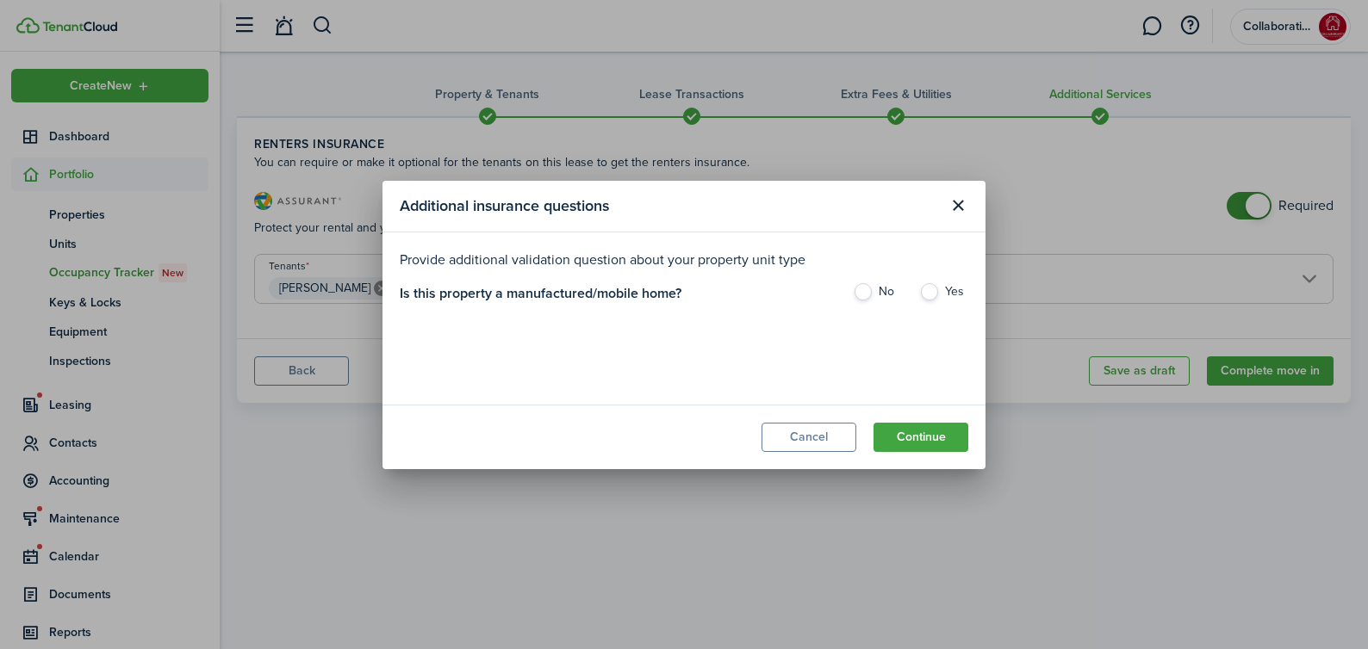
click at [933, 294] on label "Yes" at bounding box center [943, 296] width 49 height 26
radio input "true"
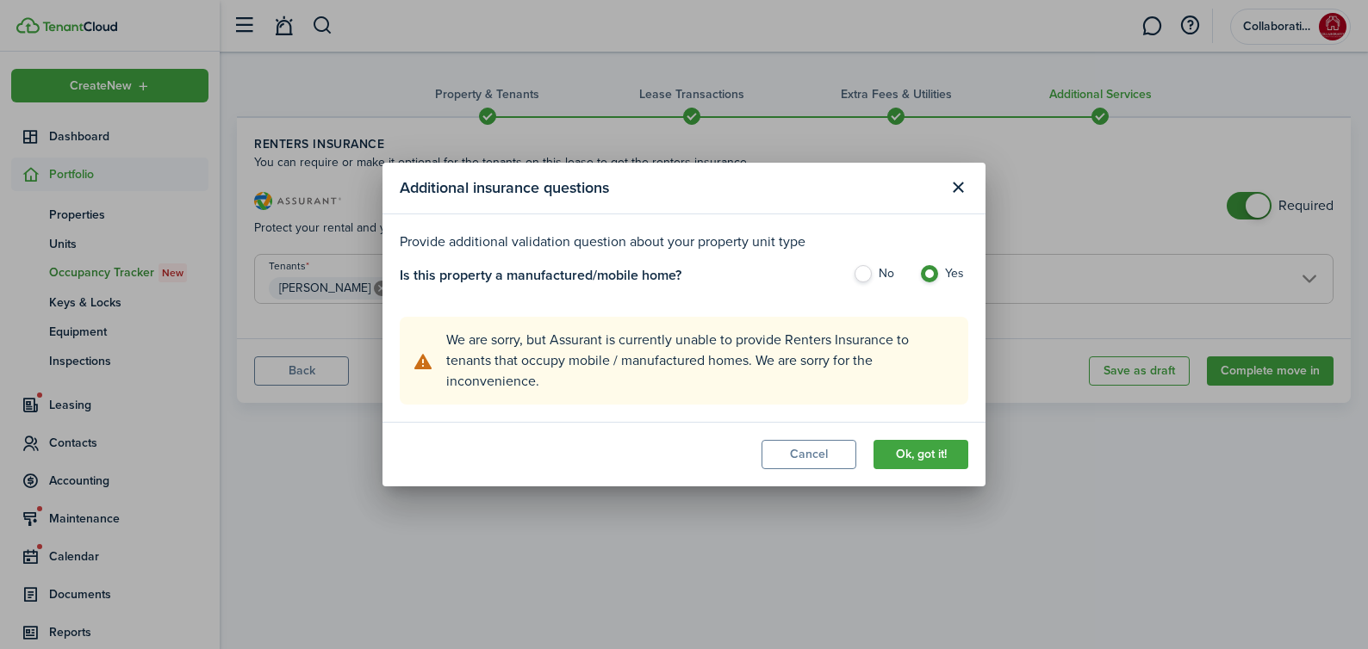
click at [865, 275] on label "No" at bounding box center [877, 278] width 49 height 26
radio input "true"
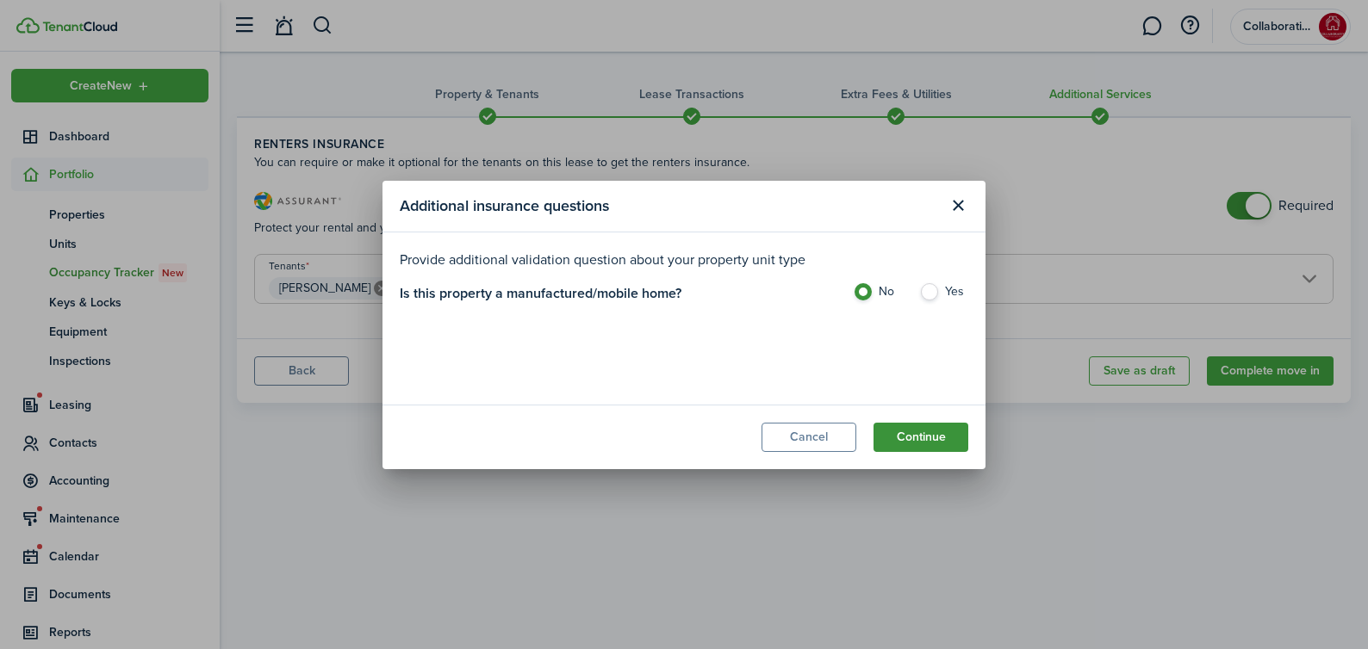
click at [922, 443] on button "Continue" at bounding box center [920, 437] width 95 height 29
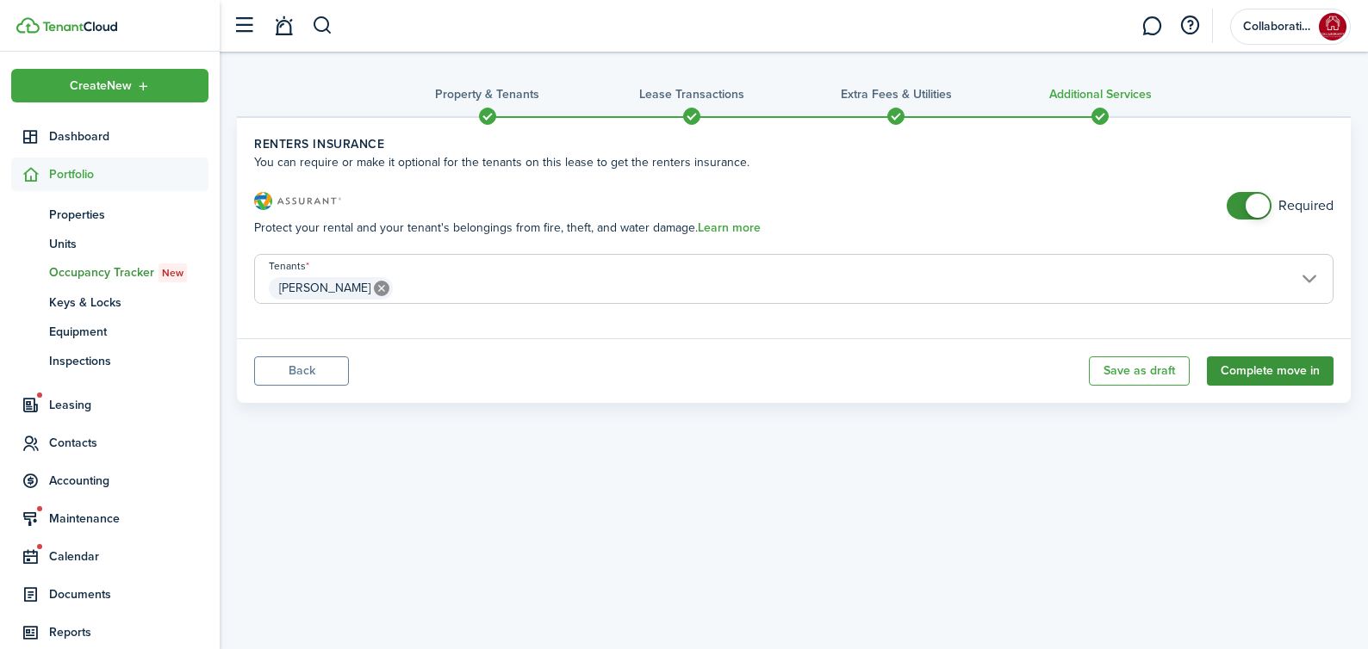
click at [1274, 370] on button "Complete move in" at bounding box center [1270, 371] width 127 height 29
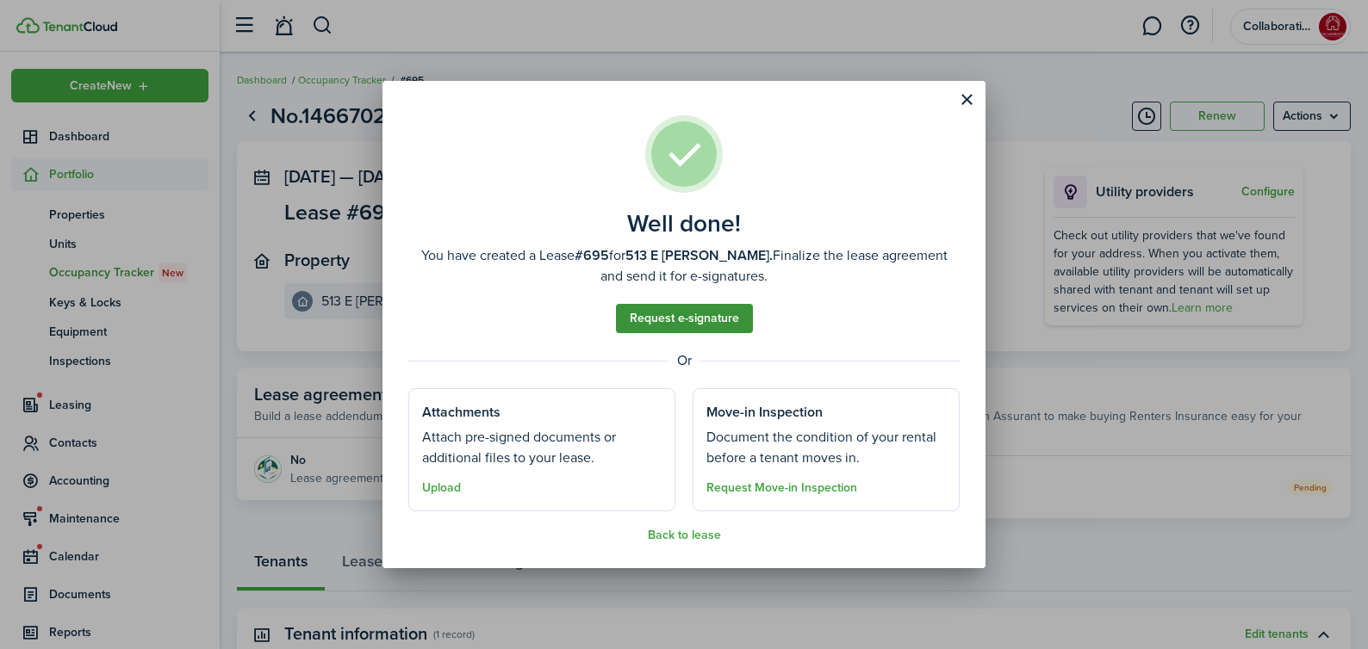
click at [702, 321] on link "Request e-signature" at bounding box center [684, 318] width 137 height 29
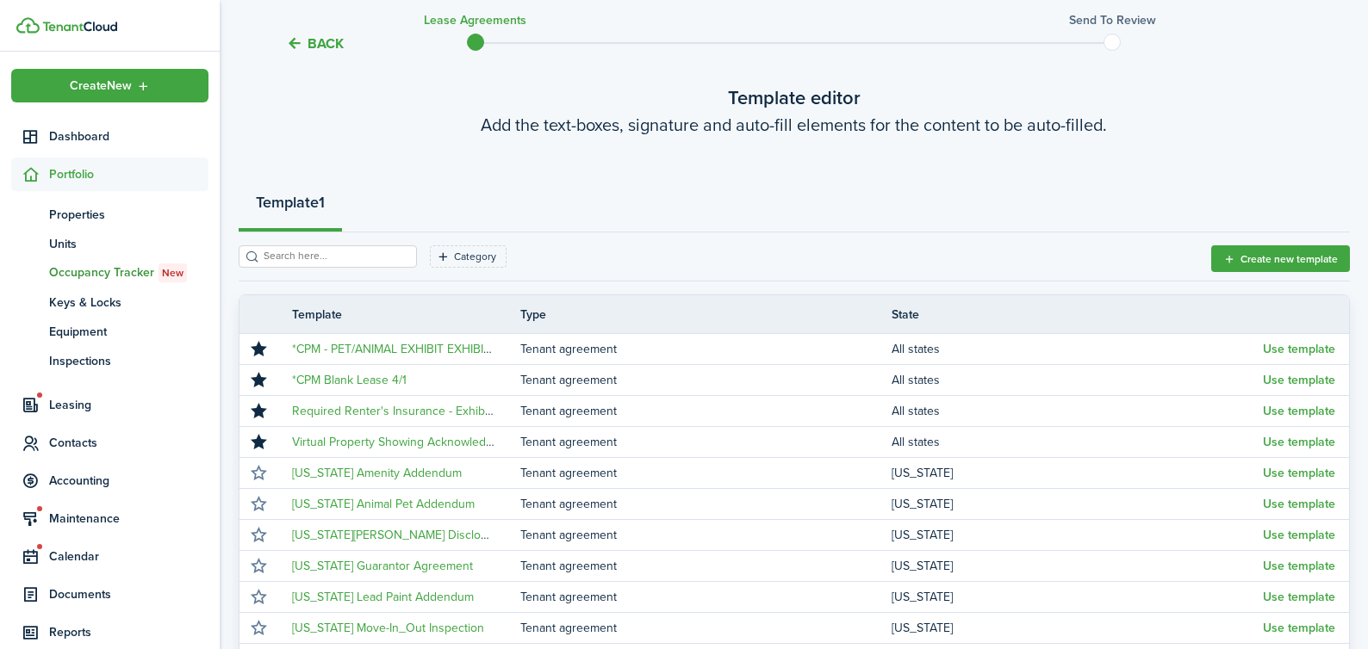
scroll to position [93, 0]
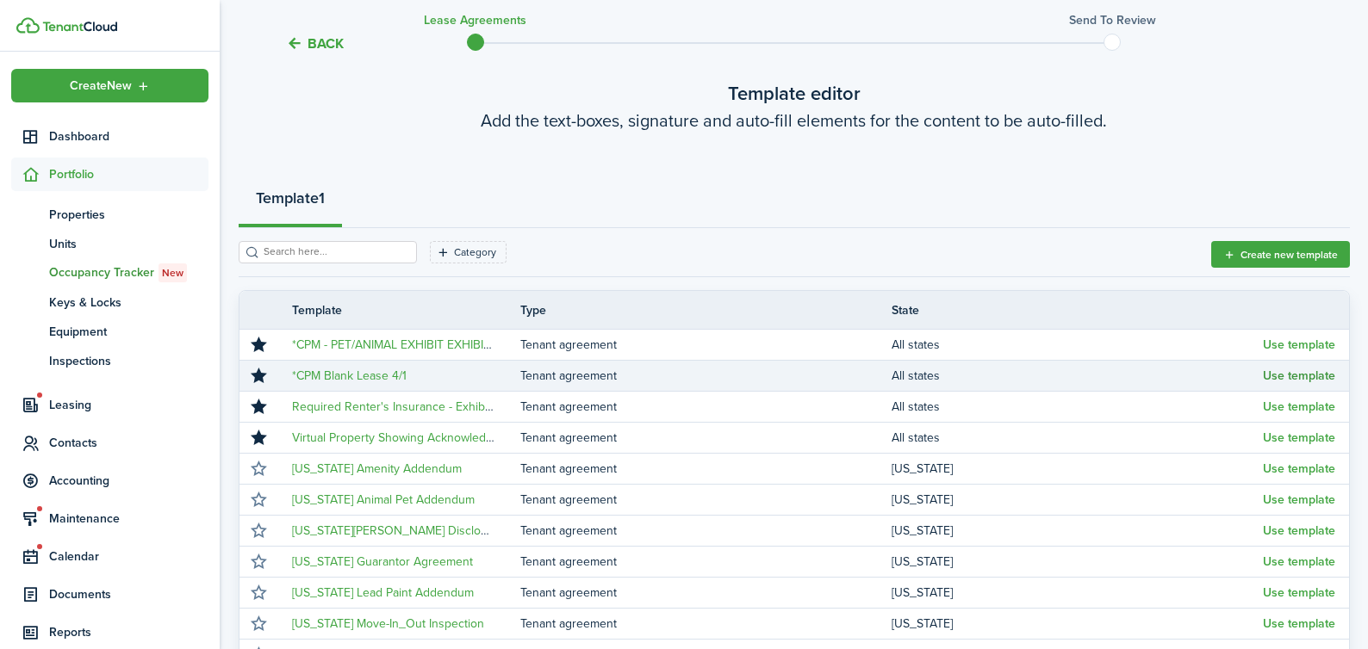
click at [1283, 378] on button "Use template" at bounding box center [1299, 377] width 72 height 14
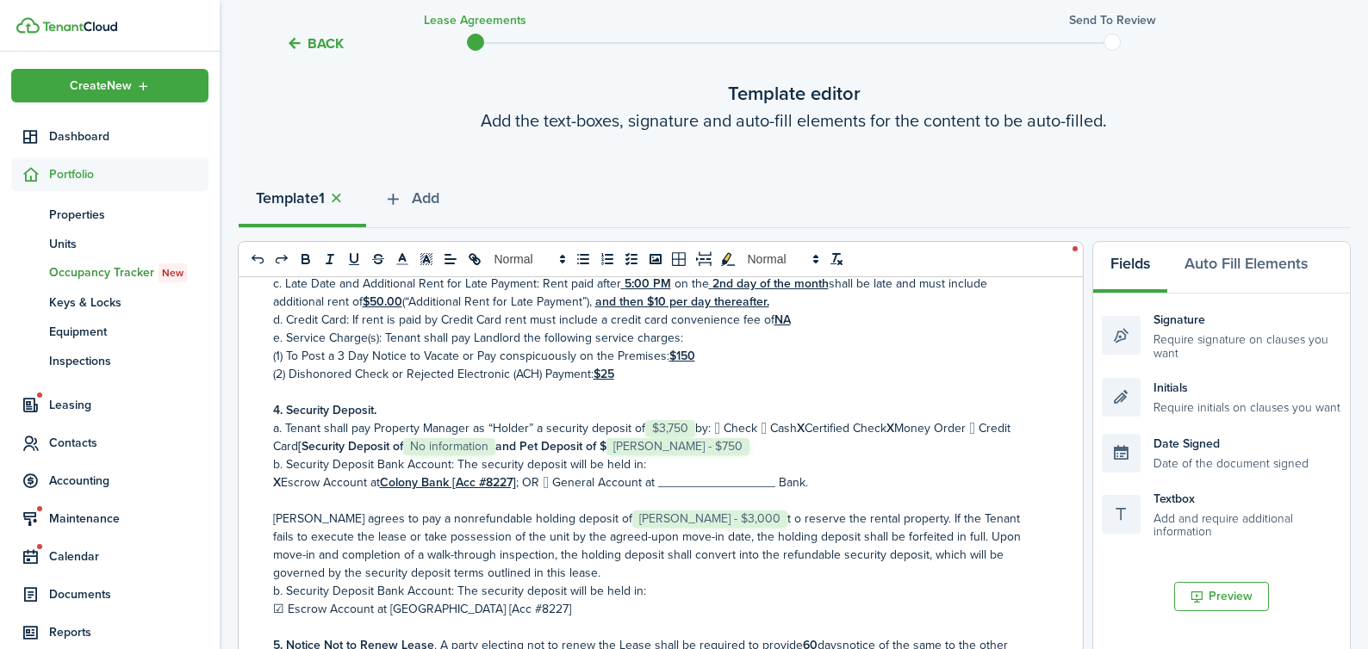
scroll to position [371, 0]
click at [500, 445] on strong "and Pet Deposit of $" at bounding box center [550, 446] width 111 height 18
click at [502, 445] on strong "and Pet Deposit of $" at bounding box center [550, 446] width 111 height 18
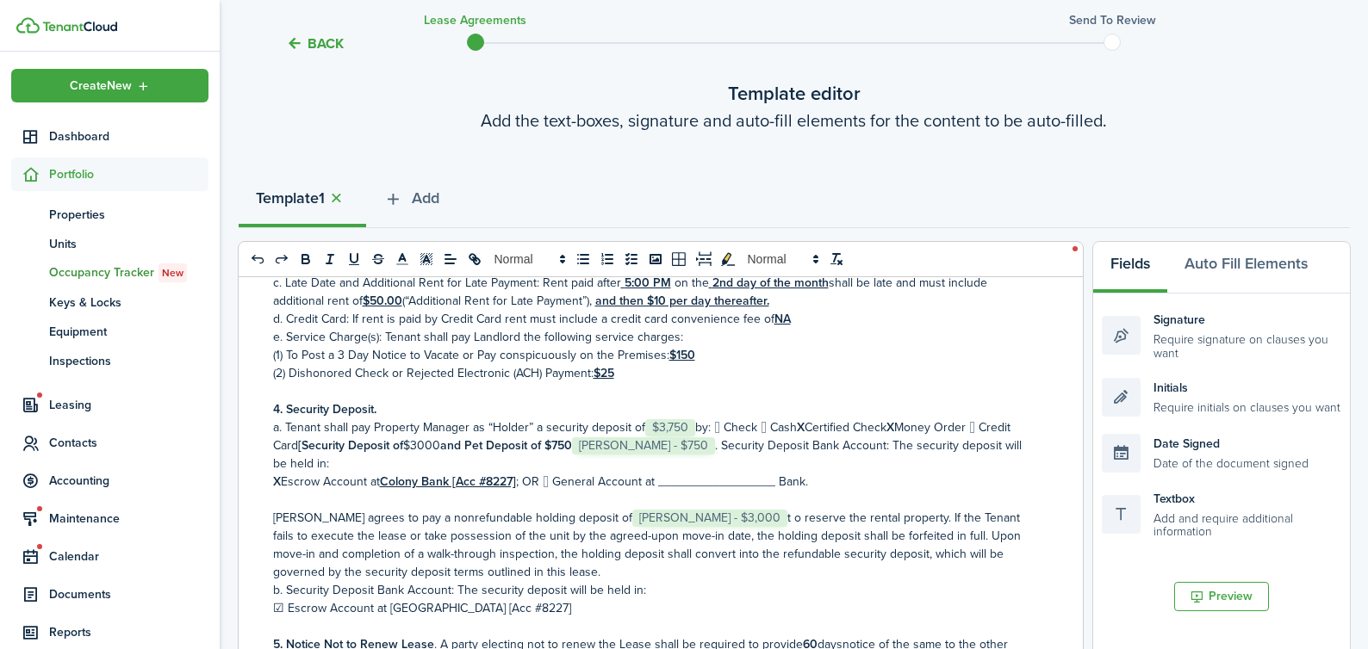
drag, startPoint x: 700, startPoint y: 443, endPoint x: 747, endPoint y: 443, distance: 46.5
click at [714, 443] on p "a. Tenant shall pay Property Manager as “Holder” a security deposit of ﻿﻿ $3,75…" at bounding box center [654, 446] width 762 height 54
drag, startPoint x: 705, startPoint y: 447, endPoint x: 617, endPoint y: 454, distance: 89.0
click at [601, 444] on p "a. Tenant shall pay Property Manager as “Holder” a security deposit of ﻿﻿ $3,75…" at bounding box center [654, 437] width 762 height 36
drag, startPoint x: 618, startPoint y: 453, endPoint x: 631, endPoint y: 448, distance: 14.7
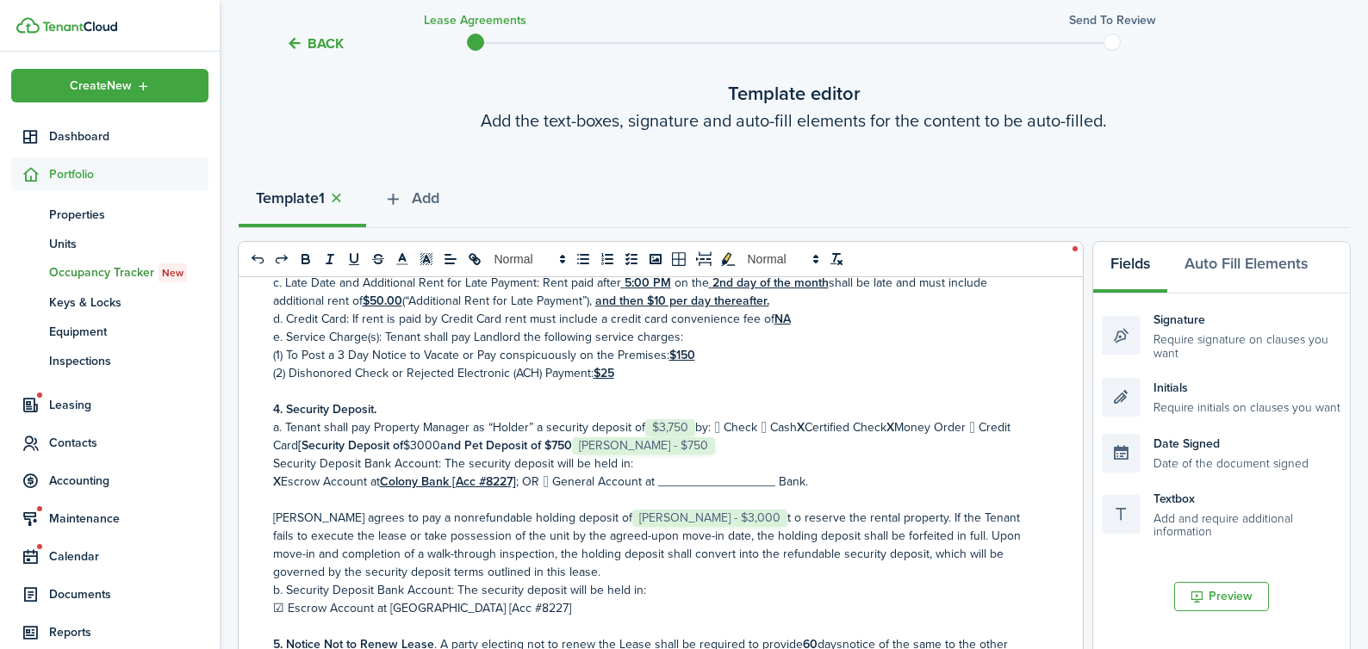
click at [619, 453] on span "[PERSON_NAME] - $750" at bounding box center [643, 446] width 143 height 17
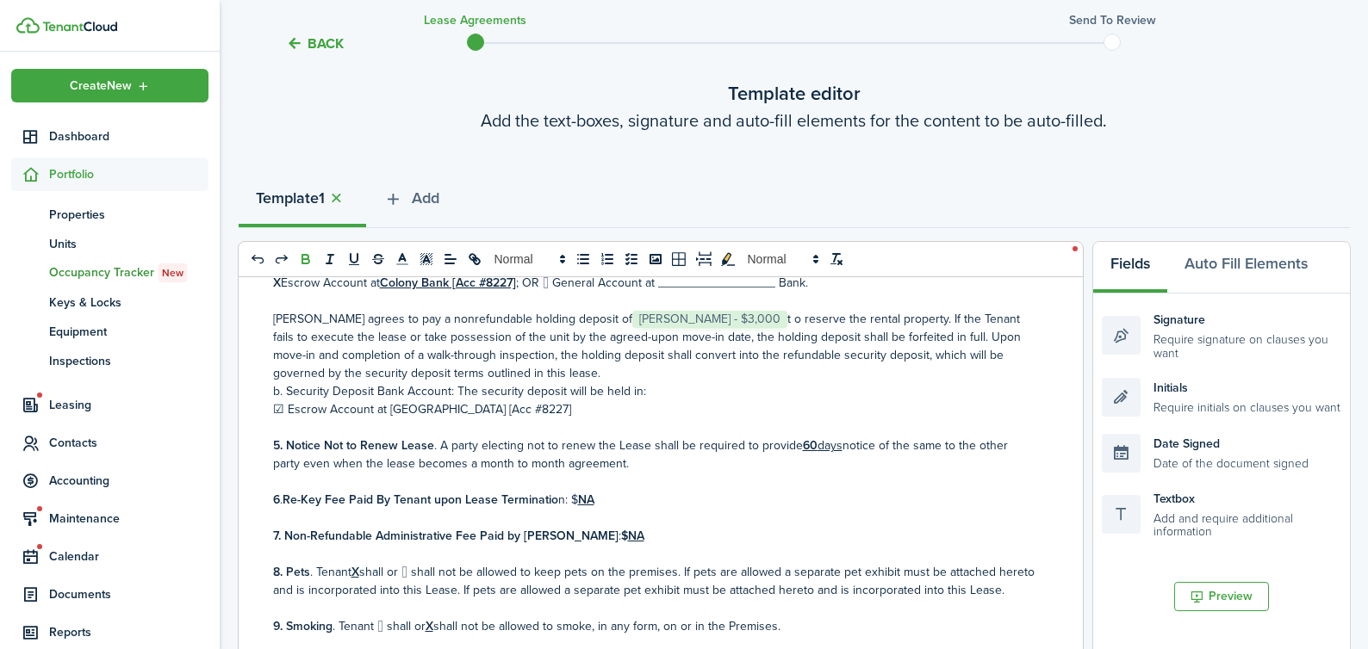
scroll to position [573, 0]
drag, startPoint x: 711, startPoint y: 316, endPoint x: 718, endPoint y: 322, distance: 9.8
click at [712, 318] on p "[PERSON_NAME] agrees to pay a nonrefundable holding deposit of ﻿ [PERSON_NAME] …" at bounding box center [654, 344] width 762 height 72
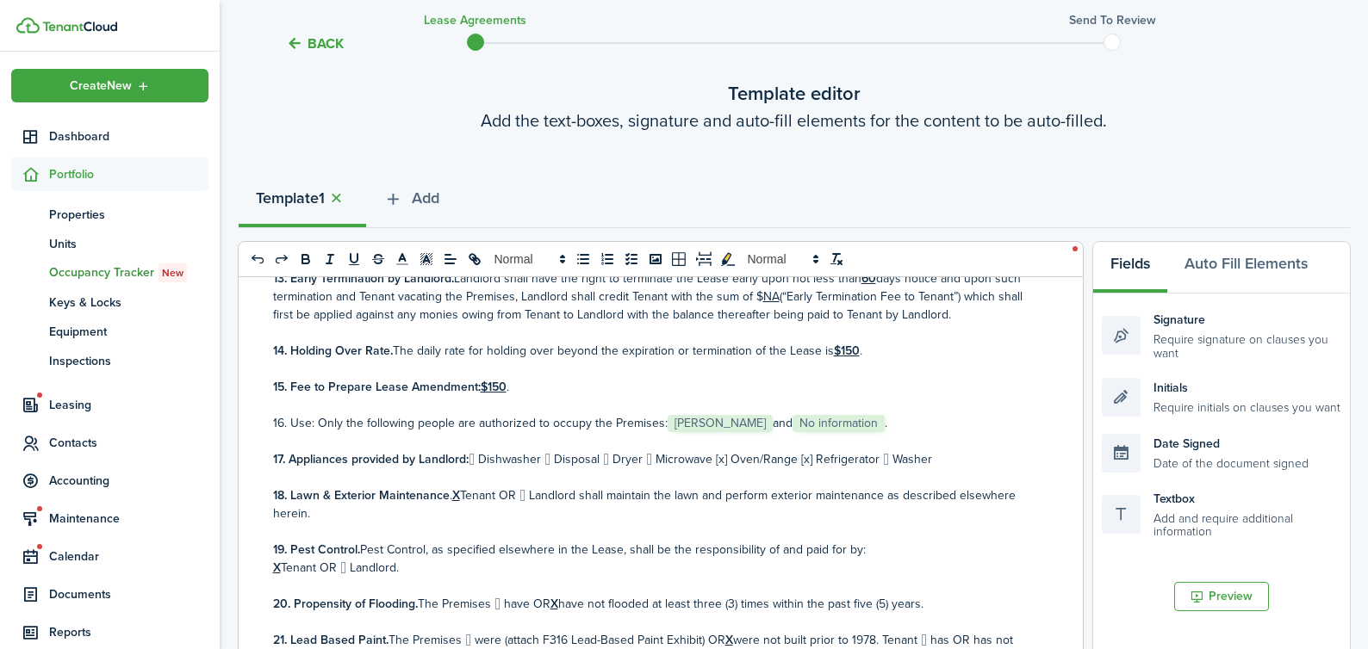
scroll to position [1263, 0]
drag, startPoint x: 476, startPoint y: 459, endPoint x: 478, endPoint y: 469, distance: 9.6
click at [478, 461] on p "17. Appliances provided by Landlord:  Dishwasher  Disposal  Dryer  Microwav…" at bounding box center [654, 459] width 762 height 18
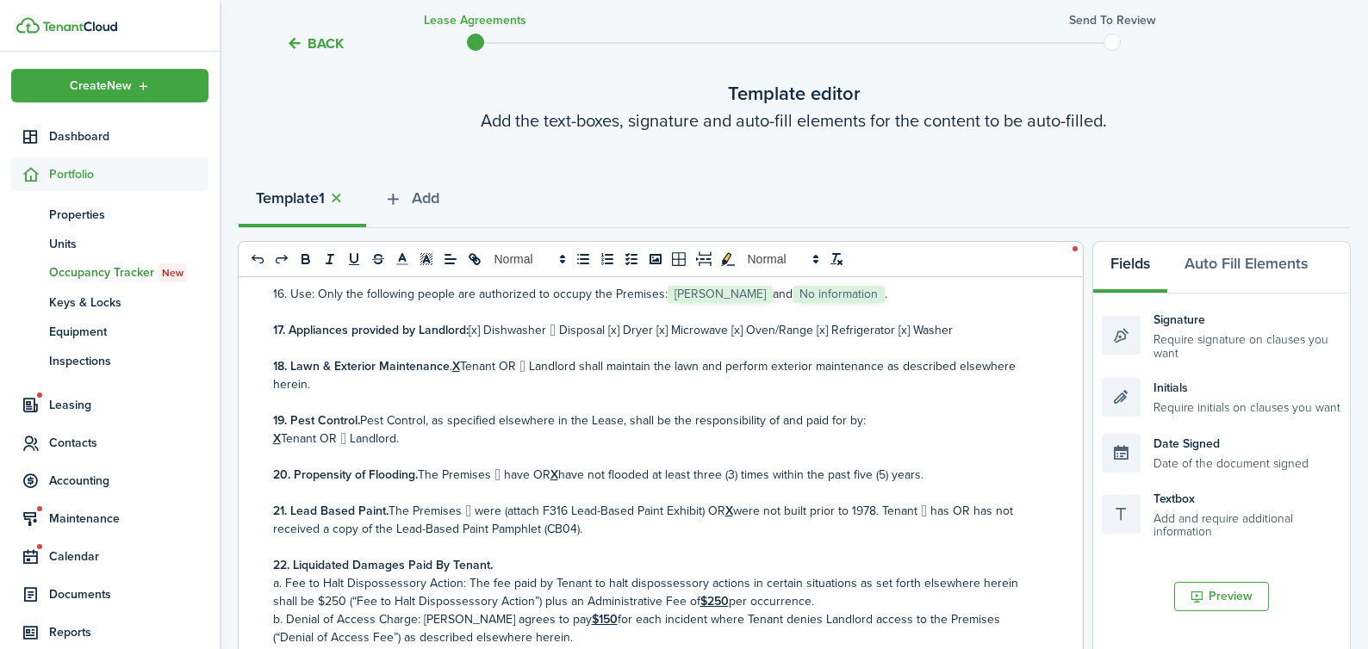
scroll to position [1389, 0]
click at [460, 367] on u "X" at bounding box center [456, 368] width 8 height 18
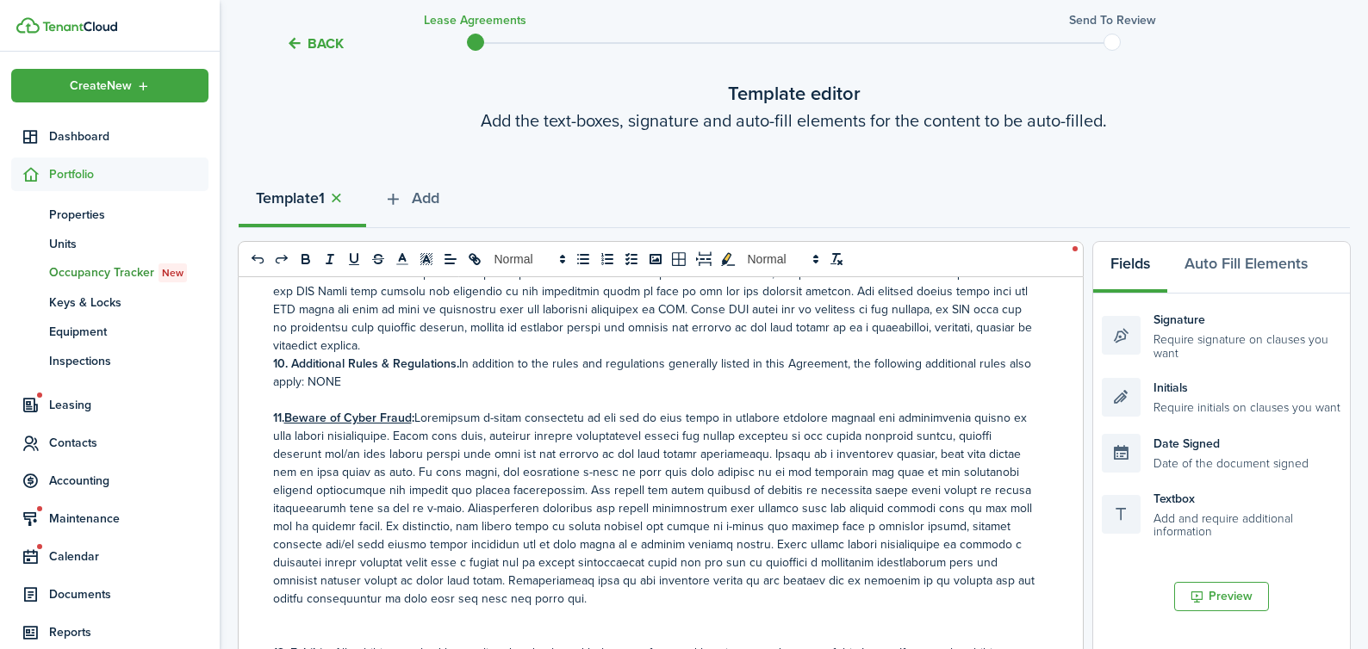
scroll to position [12498, 0]
drag, startPoint x: 280, startPoint y: 512, endPoint x: 306, endPoint y: 514, distance: 26.0
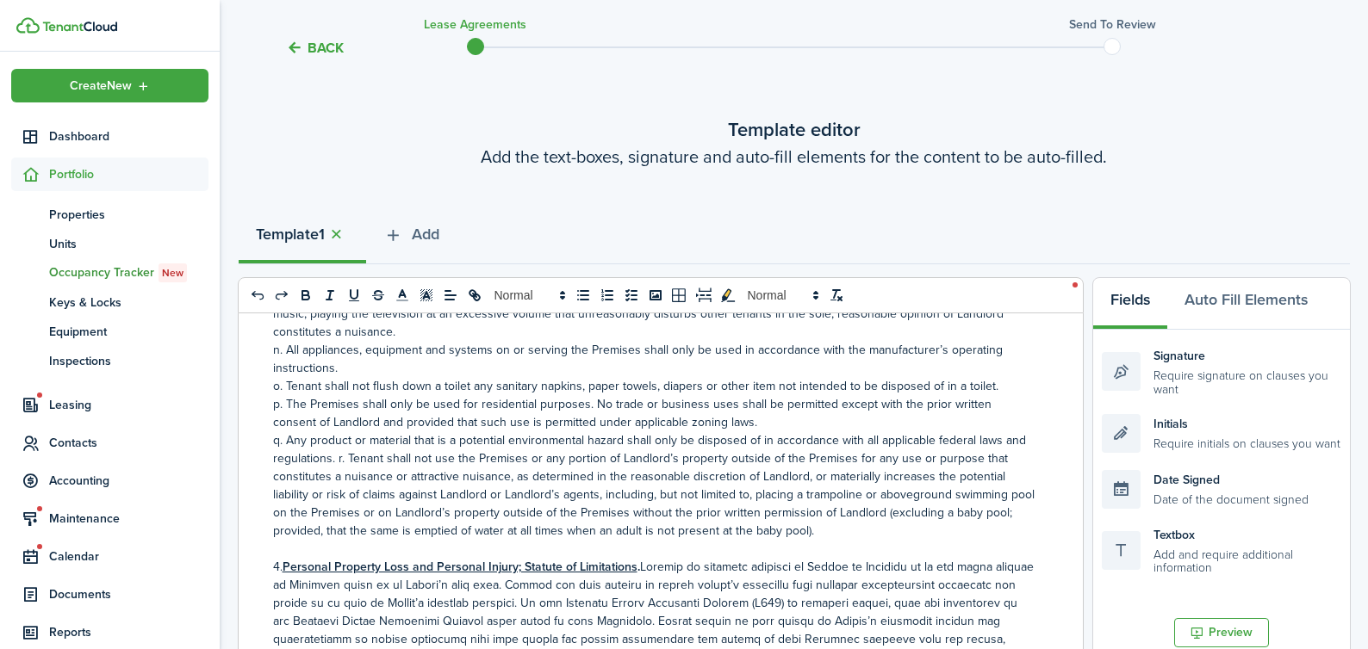
scroll to position [0, 0]
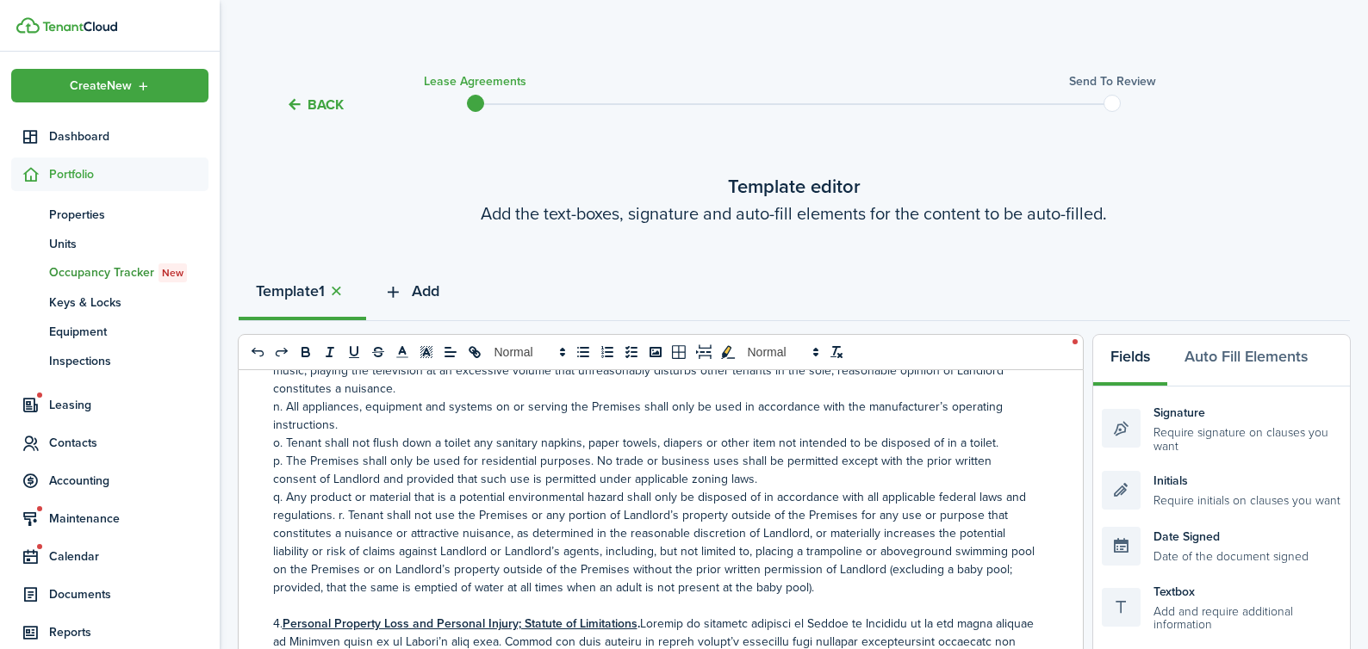
click at [430, 290] on span "Add" at bounding box center [426, 291] width 28 height 23
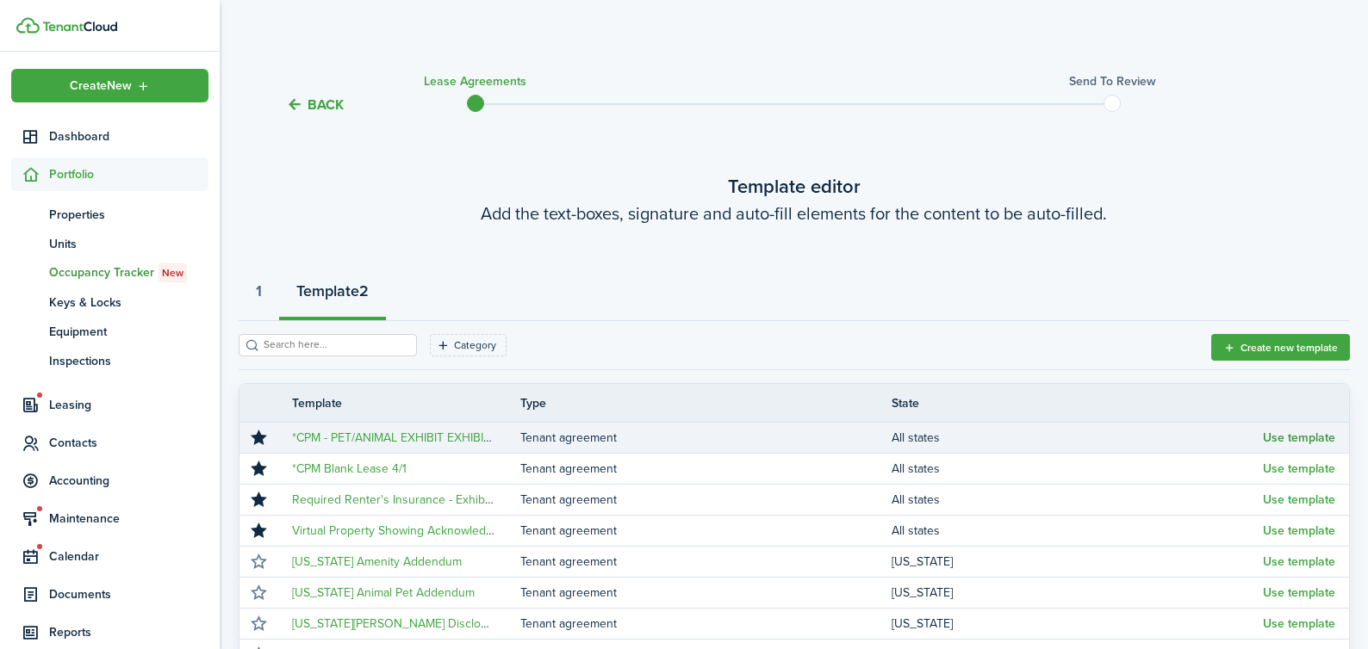
click at [1299, 433] on button "Use template" at bounding box center [1299, 439] width 72 height 14
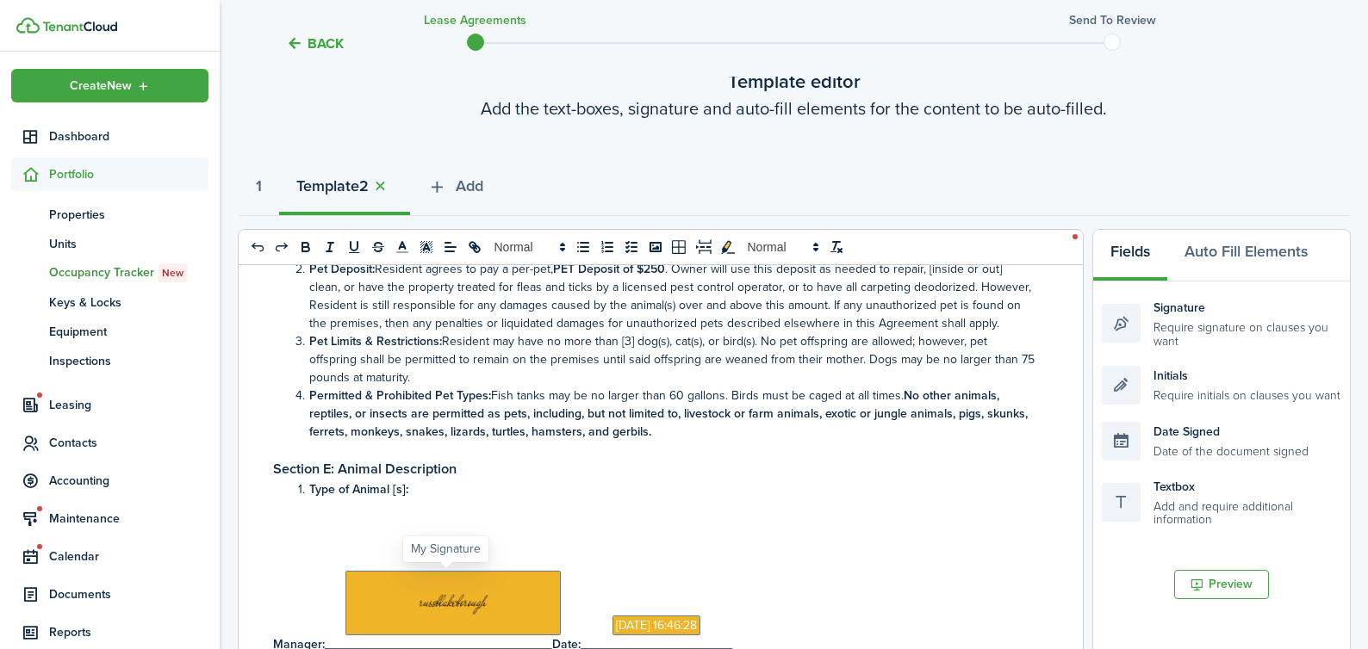
scroll to position [116, 0]
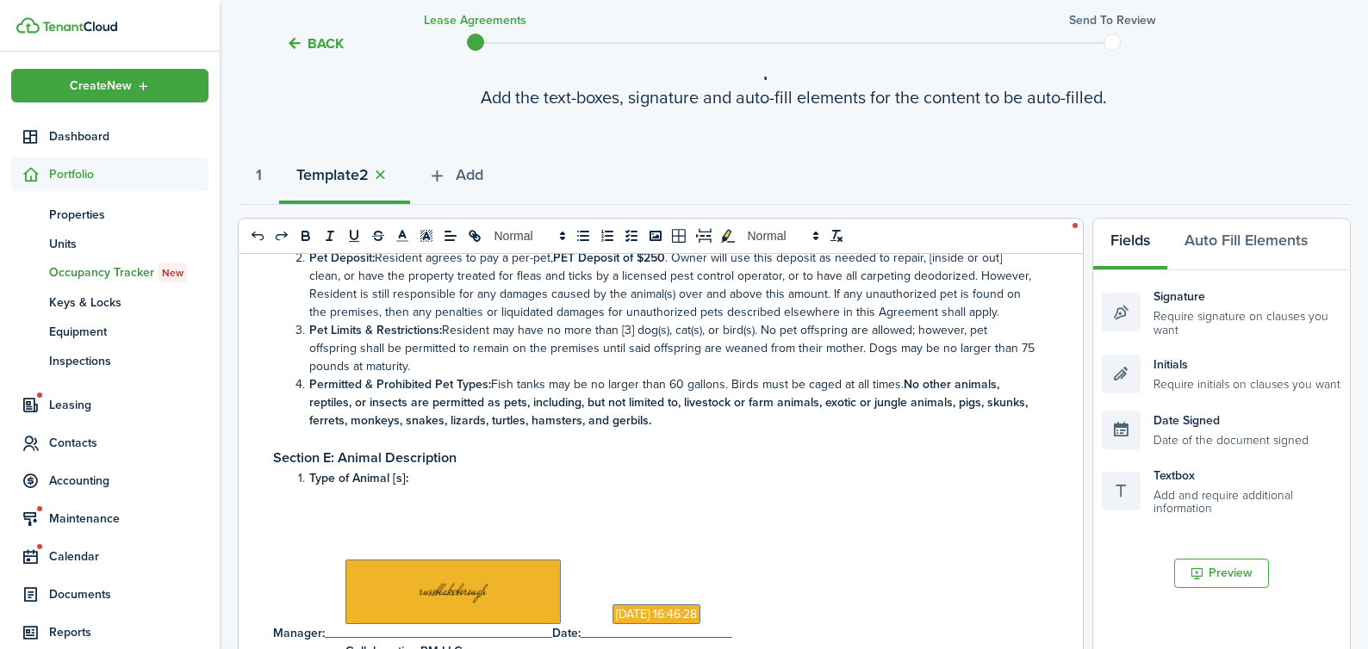
click at [309, 513] on p at bounding box center [654, 515] width 762 height 18
click at [501, 481] on li "Type of Animal [s]:" at bounding box center [663, 478] width 744 height 18
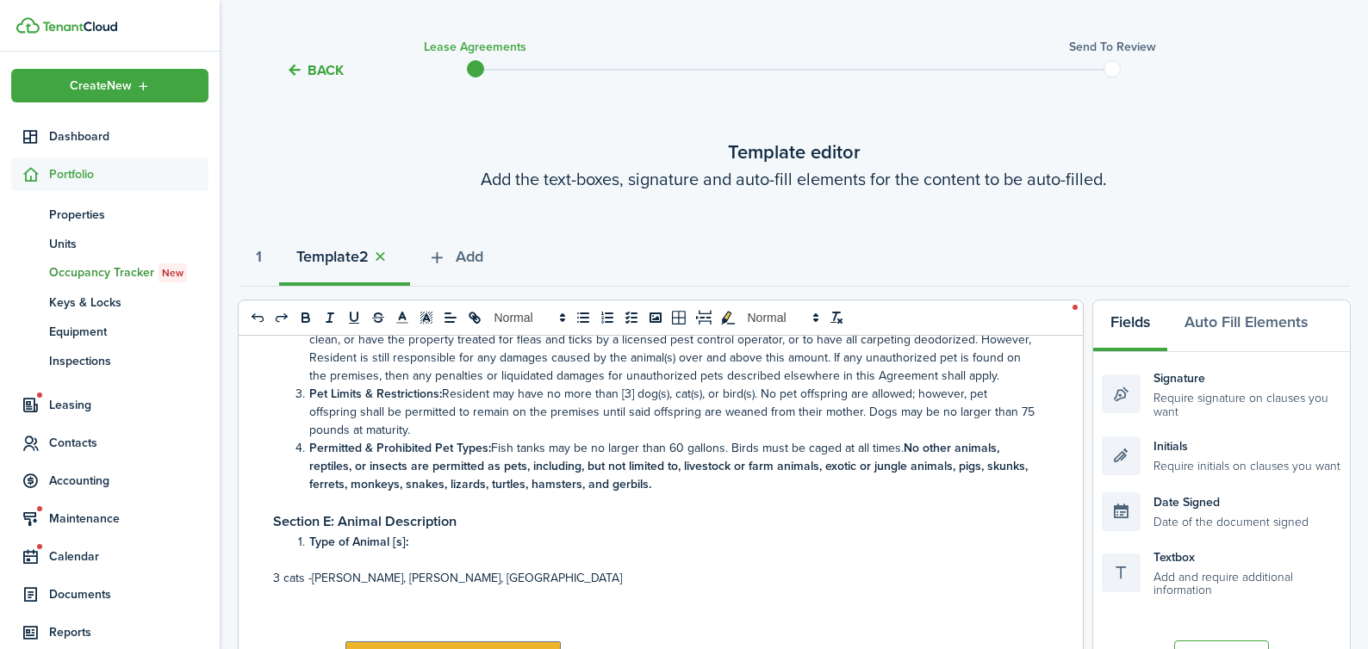
scroll to position [0, 0]
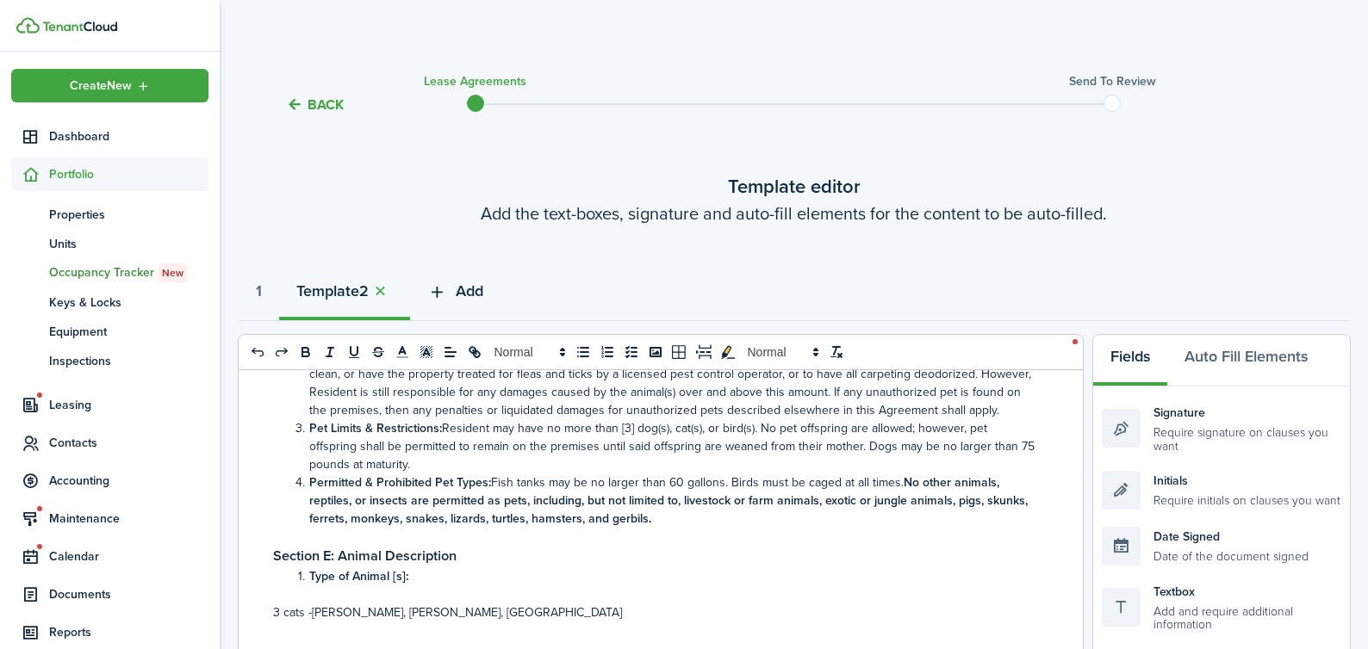
click at [483, 289] on span "Add" at bounding box center [470, 291] width 28 height 23
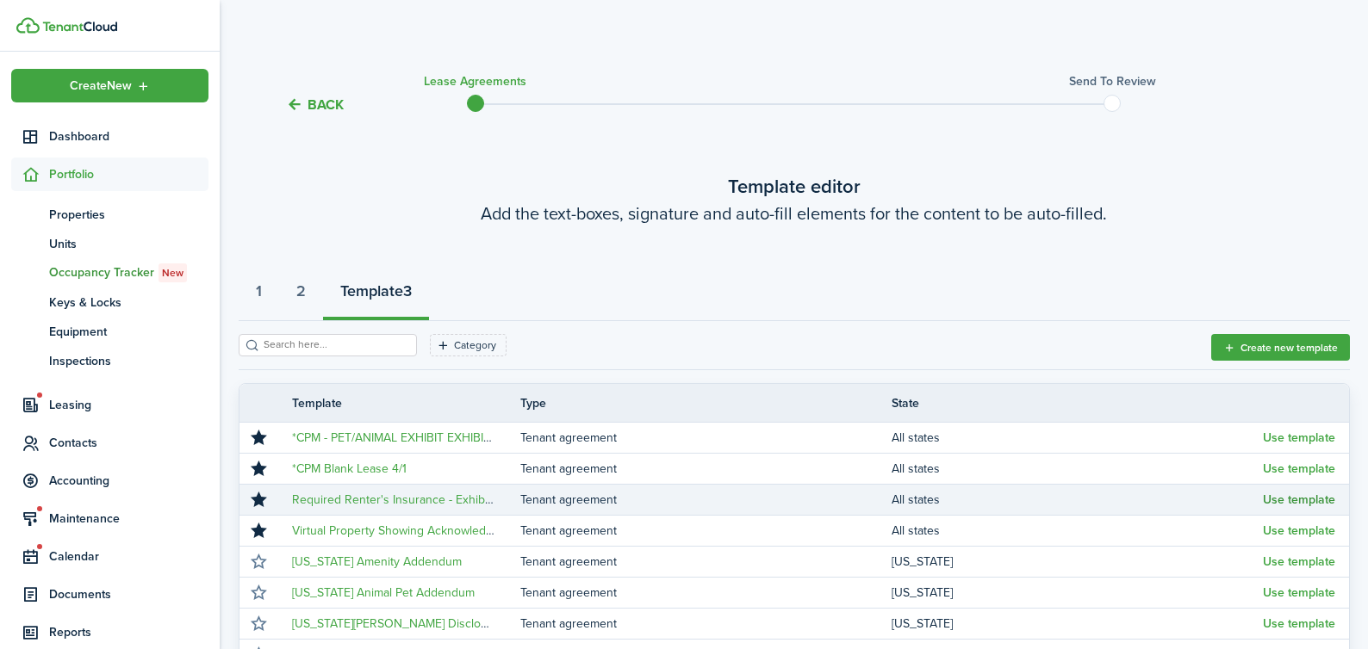
click at [1302, 504] on button "Use template" at bounding box center [1299, 501] width 72 height 14
click at [1302, 504] on body "Create New Dashboard Portfolio pt Properties un Units oc Occupancy Tracker New …" at bounding box center [684, 324] width 1368 height 649
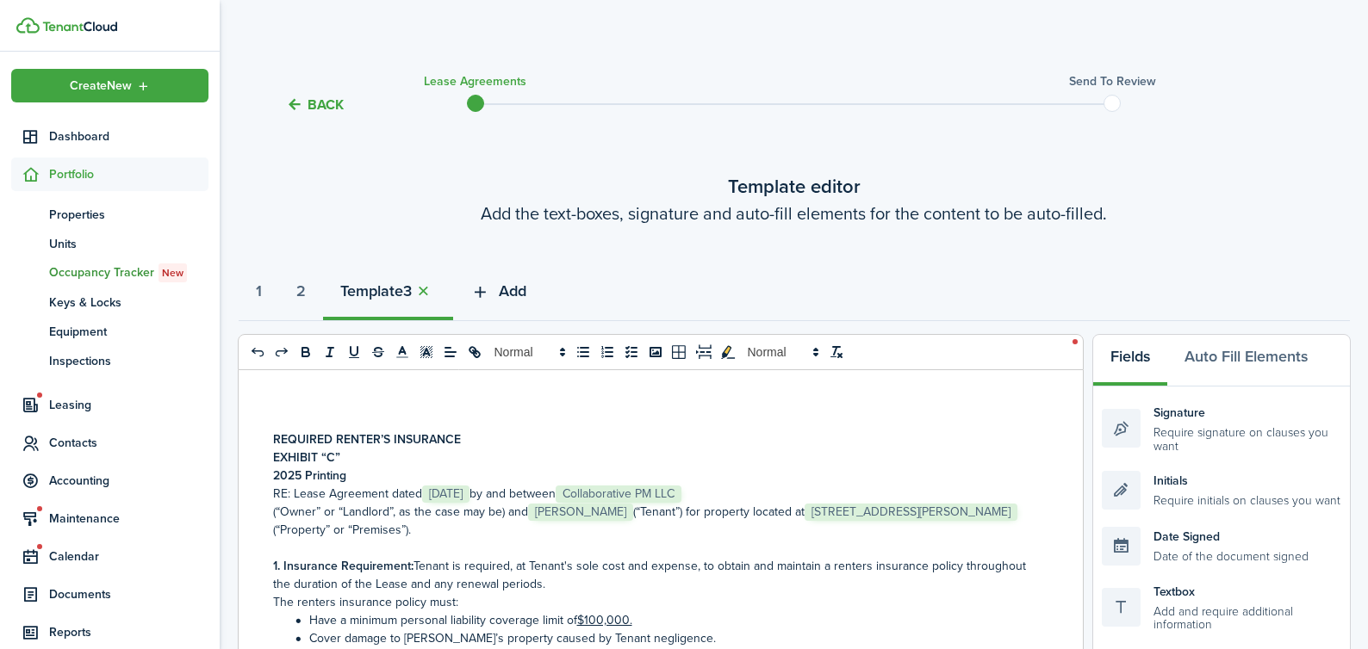
click at [526, 284] on span "Add" at bounding box center [513, 291] width 28 height 23
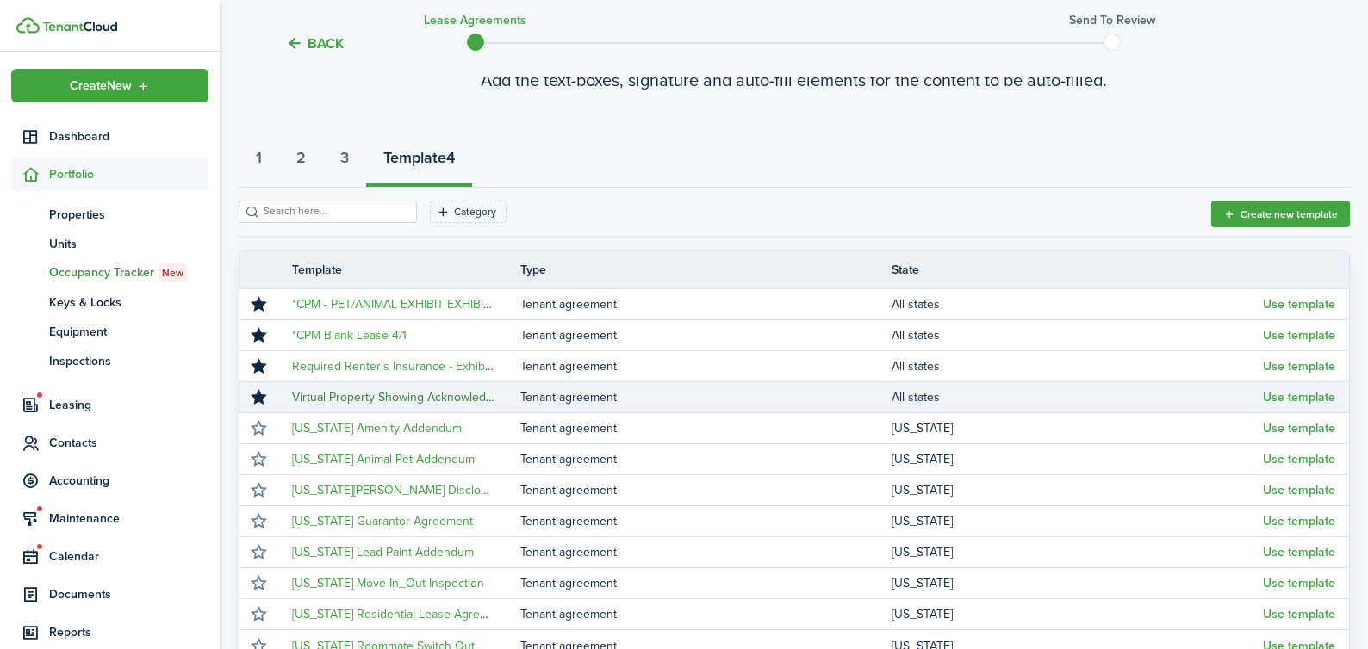
scroll to position [143, 0]
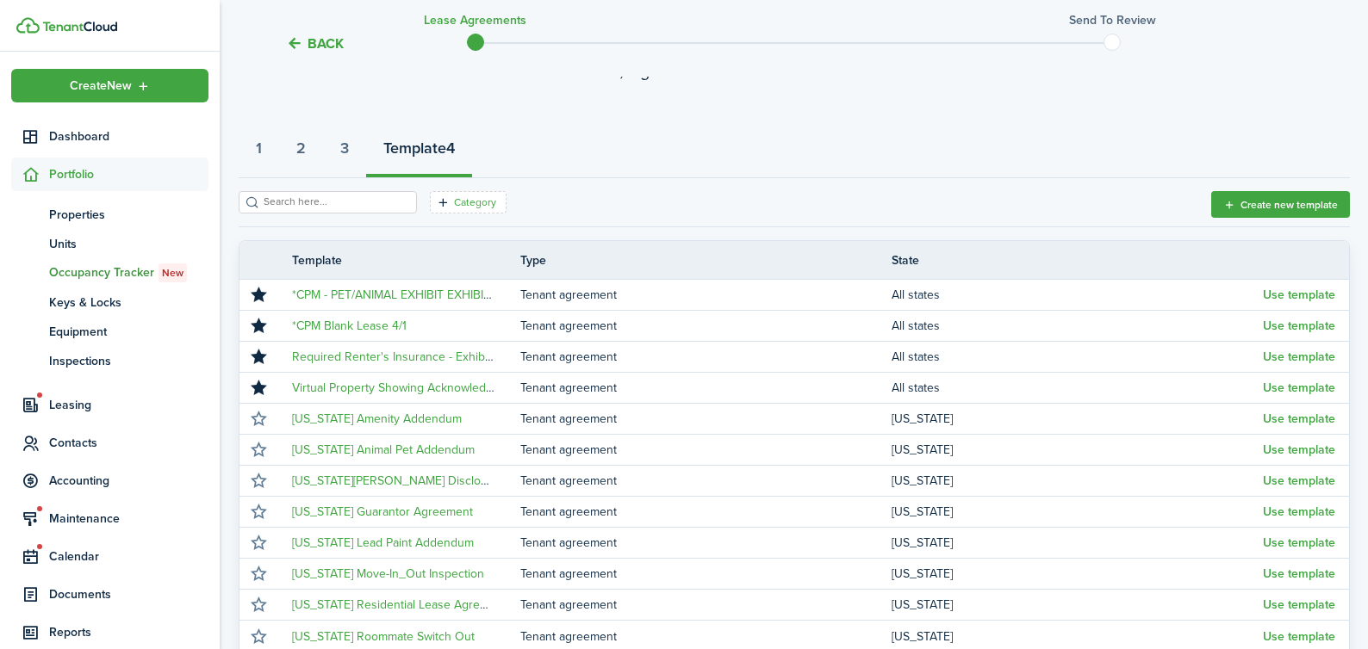
click at [454, 196] on filter-tag-label "Category" at bounding box center [475, 203] width 42 height 16
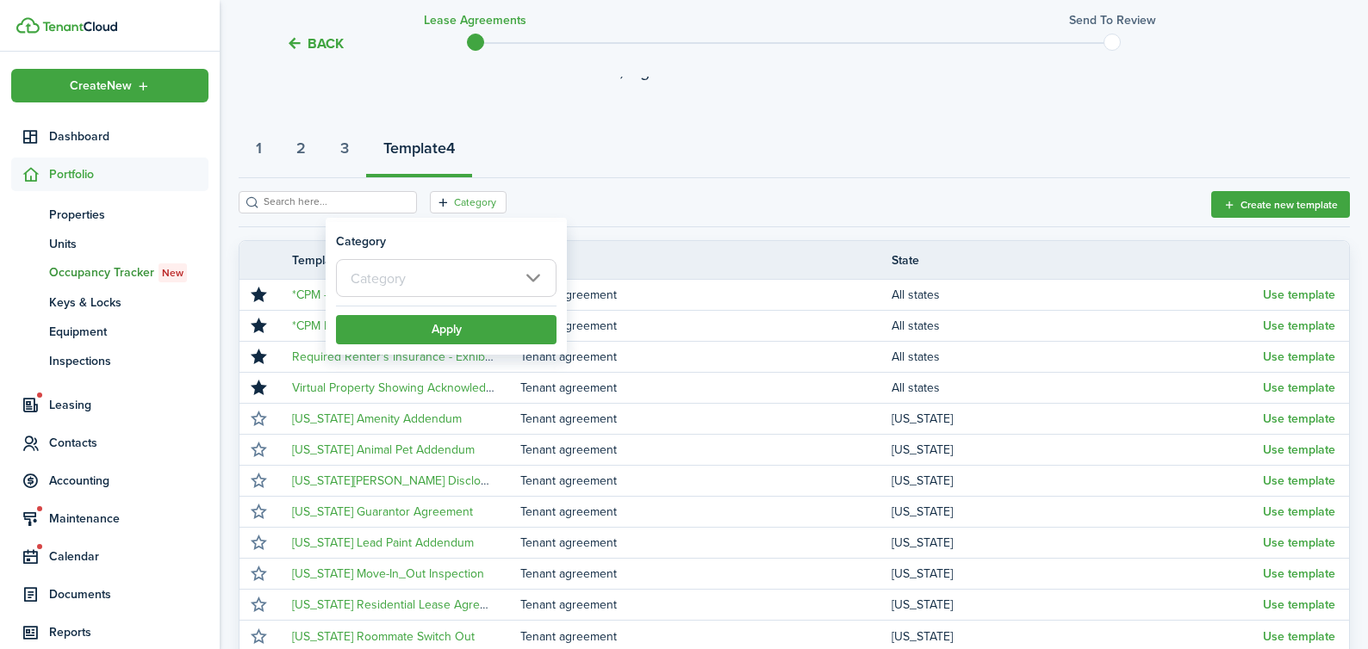
click at [425, 282] on input "text" at bounding box center [446, 278] width 221 height 38
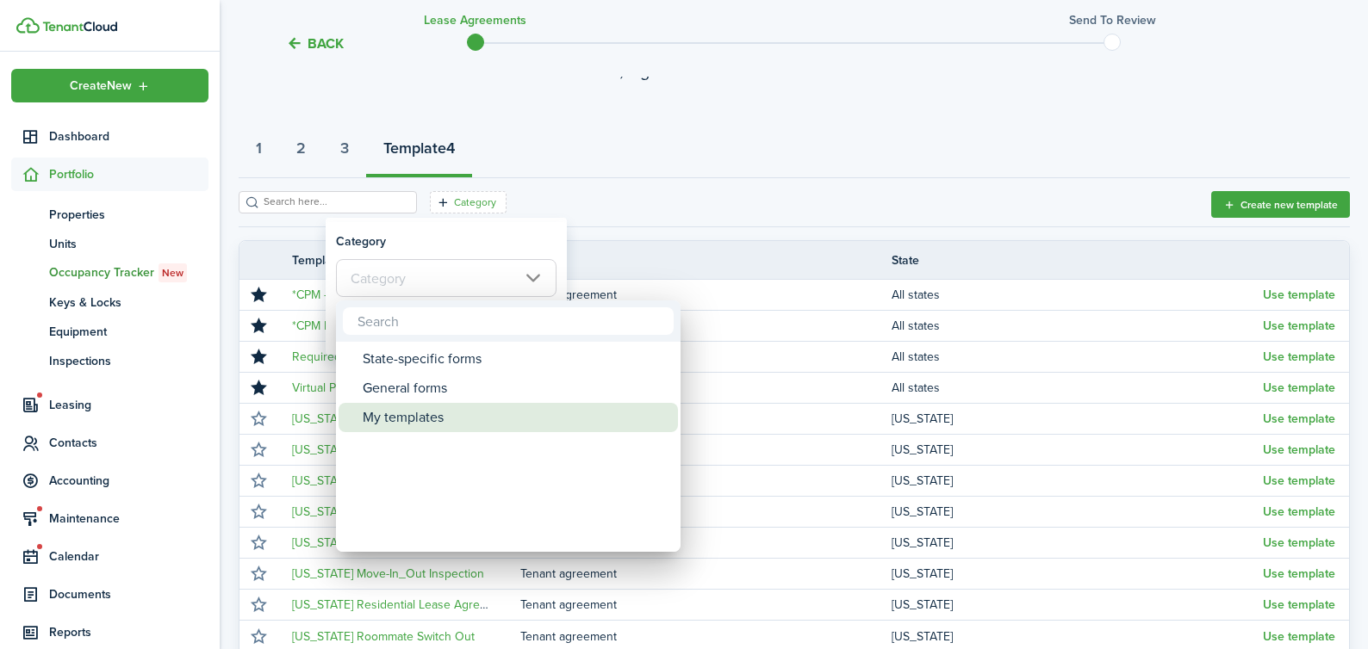
click at [434, 411] on div "My templates" at bounding box center [515, 417] width 305 height 29
type input "My templates"
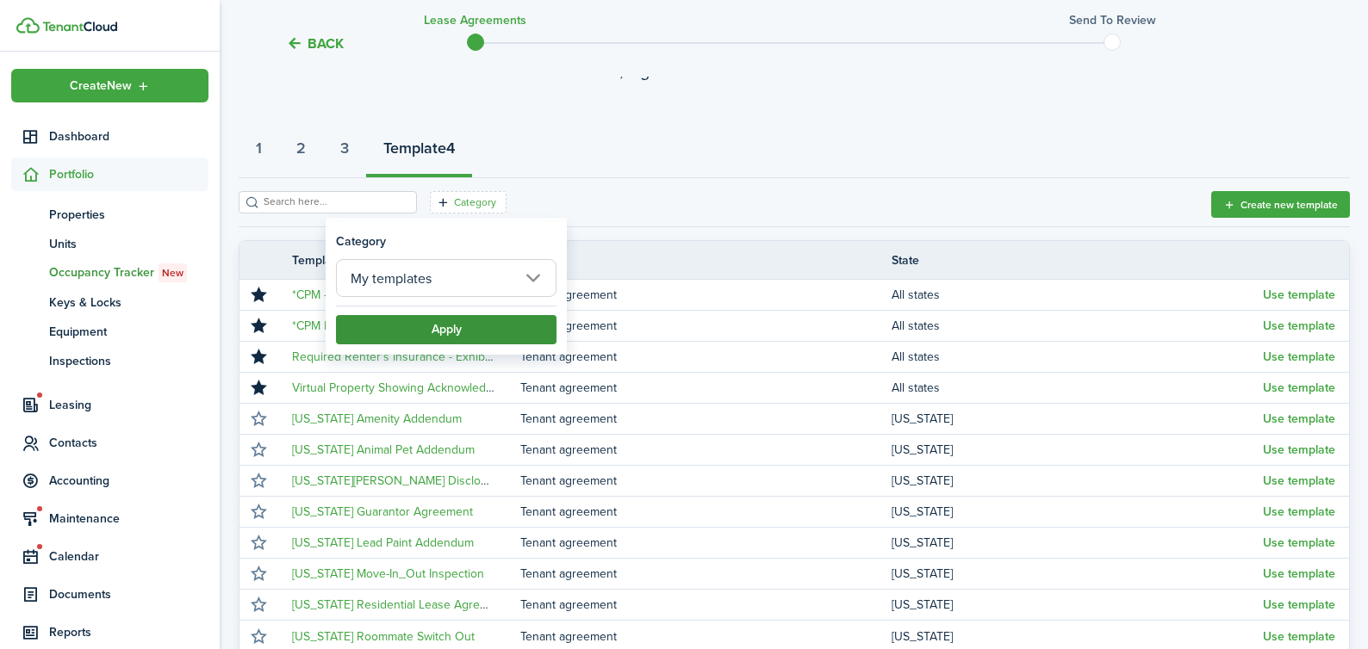
click at [488, 332] on button "Apply" at bounding box center [446, 329] width 221 height 29
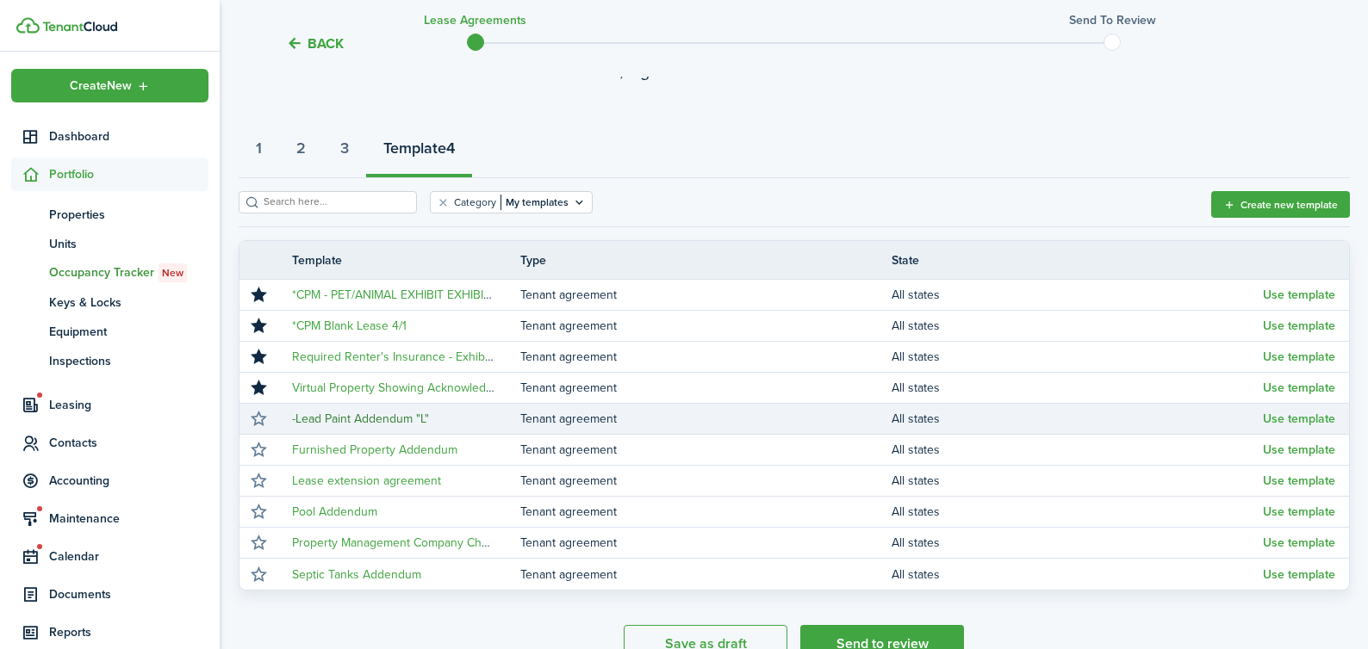
click at [413, 423] on link "-Lead Paint Addendum "L"" at bounding box center [360, 419] width 137 height 18
click at [1311, 423] on button "Use template" at bounding box center [1299, 420] width 72 height 14
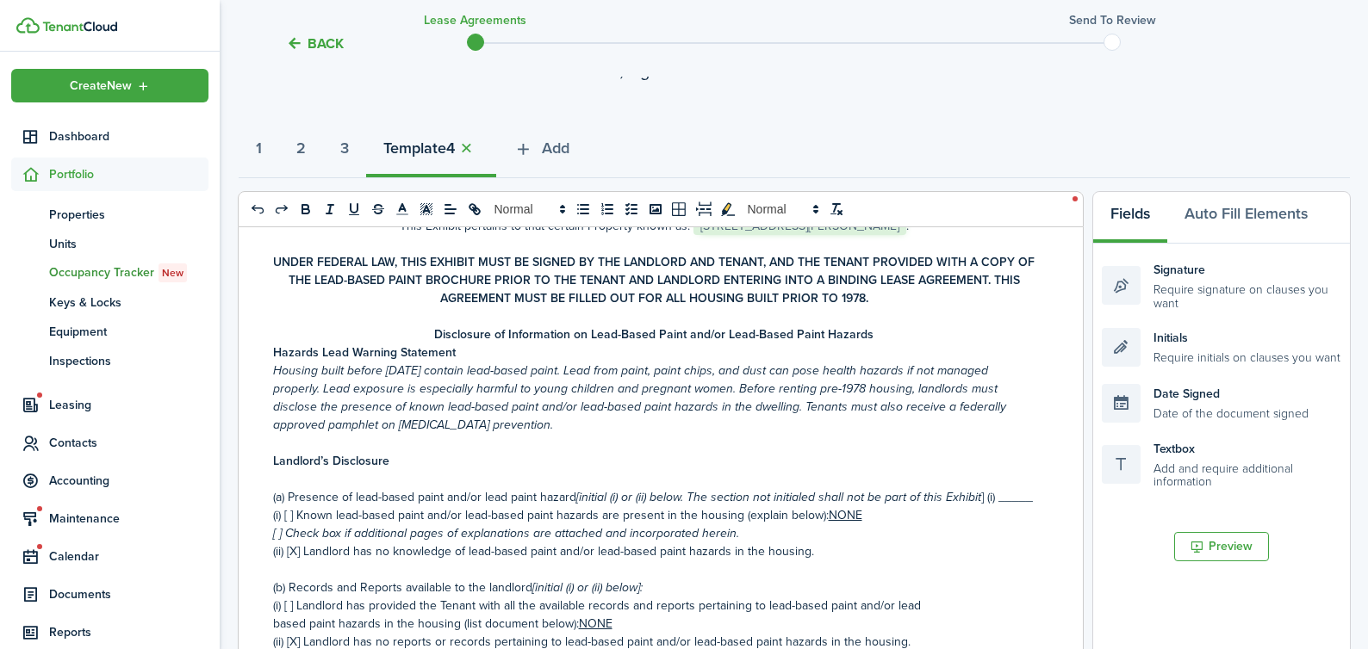
scroll to position [0, 0]
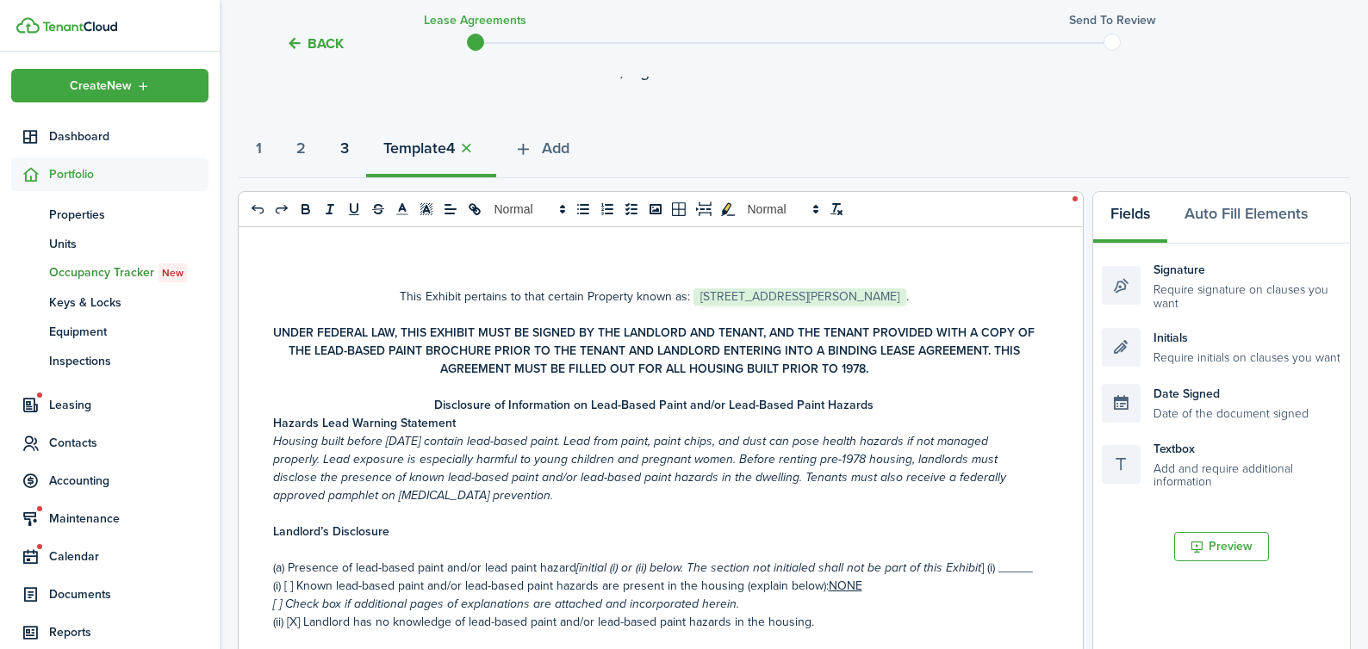
click at [349, 144] on strong "3" at bounding box center [344, 148] width 9 height 23
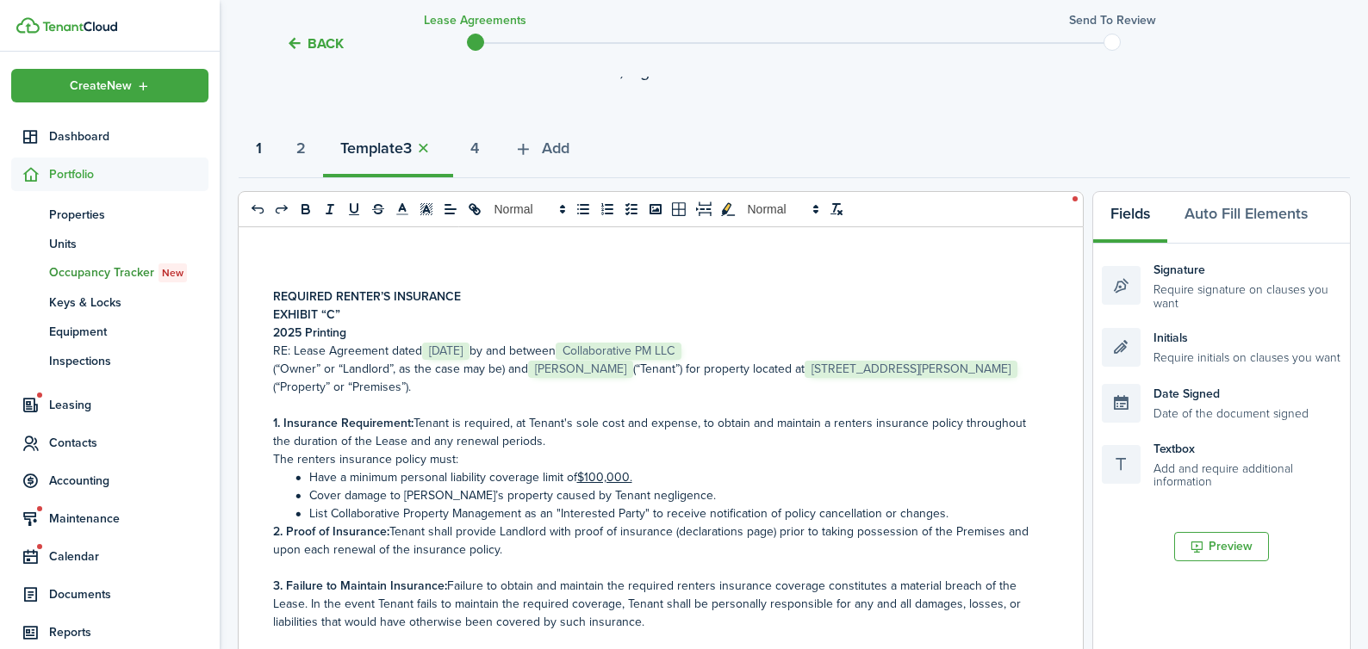
click at [262, 147] on strong "1" at bounding box center [259, 148] width 6 height 23
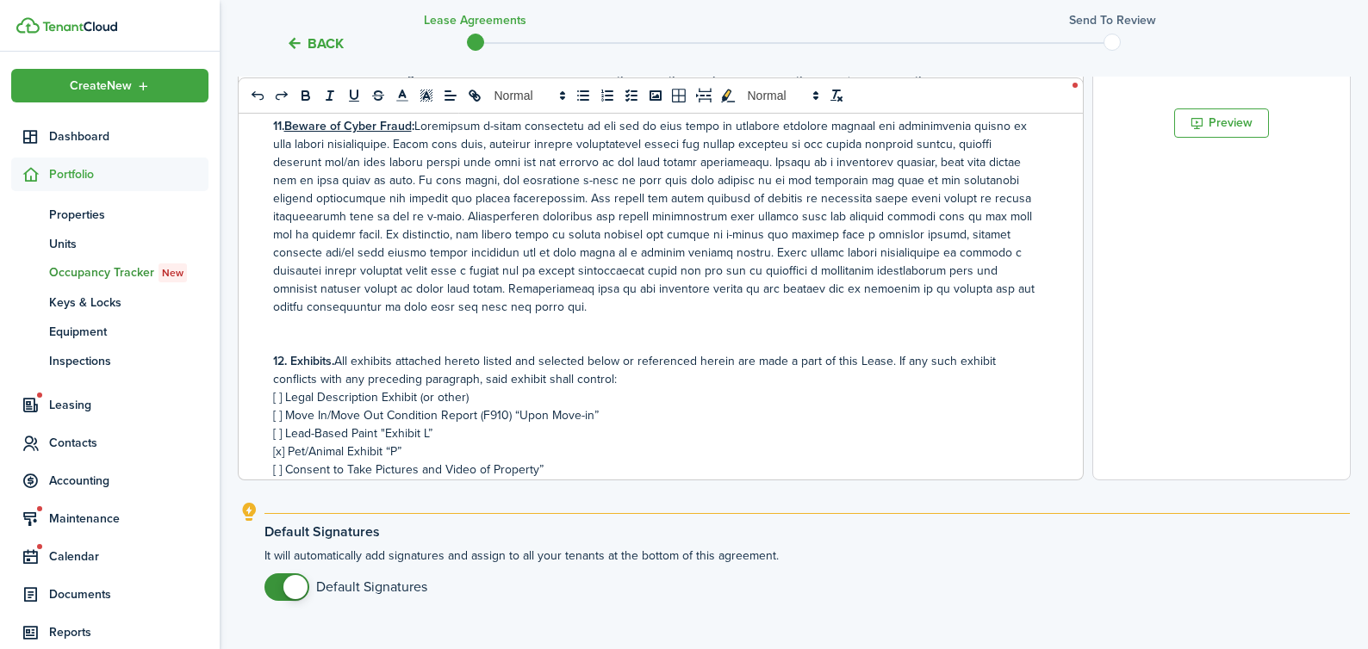
scroll to position [12307, 0]
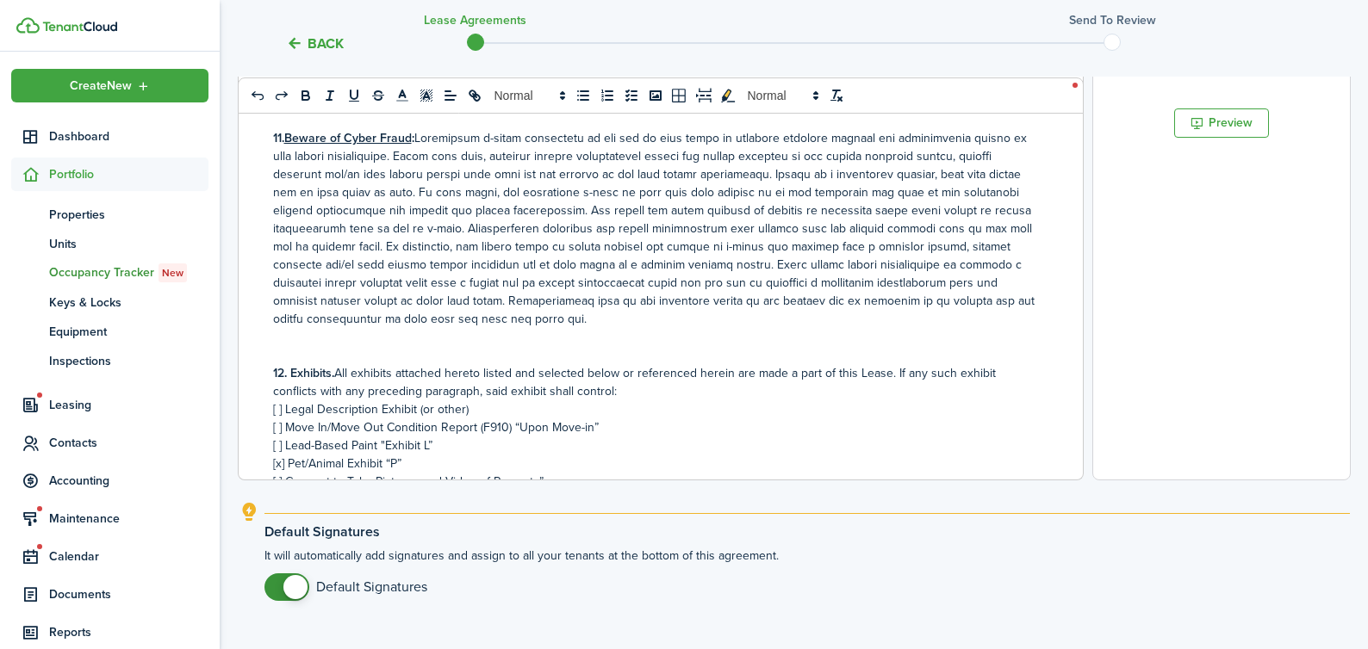
drag, startPoint x: 281, startPoint y: 214, endPoint x: 314, endPoint y: 250, distance: 48.2
click at [282, 437] on p "[ ] Lead-Based Paint "Exhibit L”" at bounding box center [654, 446] width 762 height 18
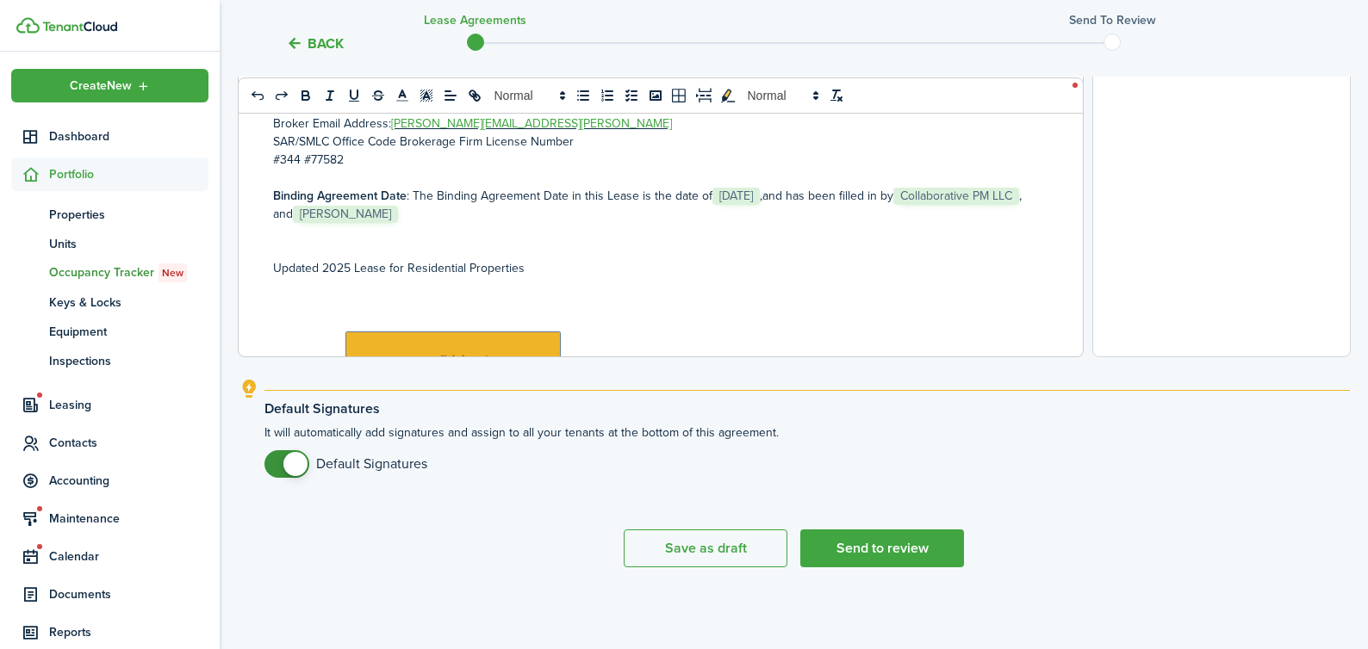
scroll to position [13665, 0]
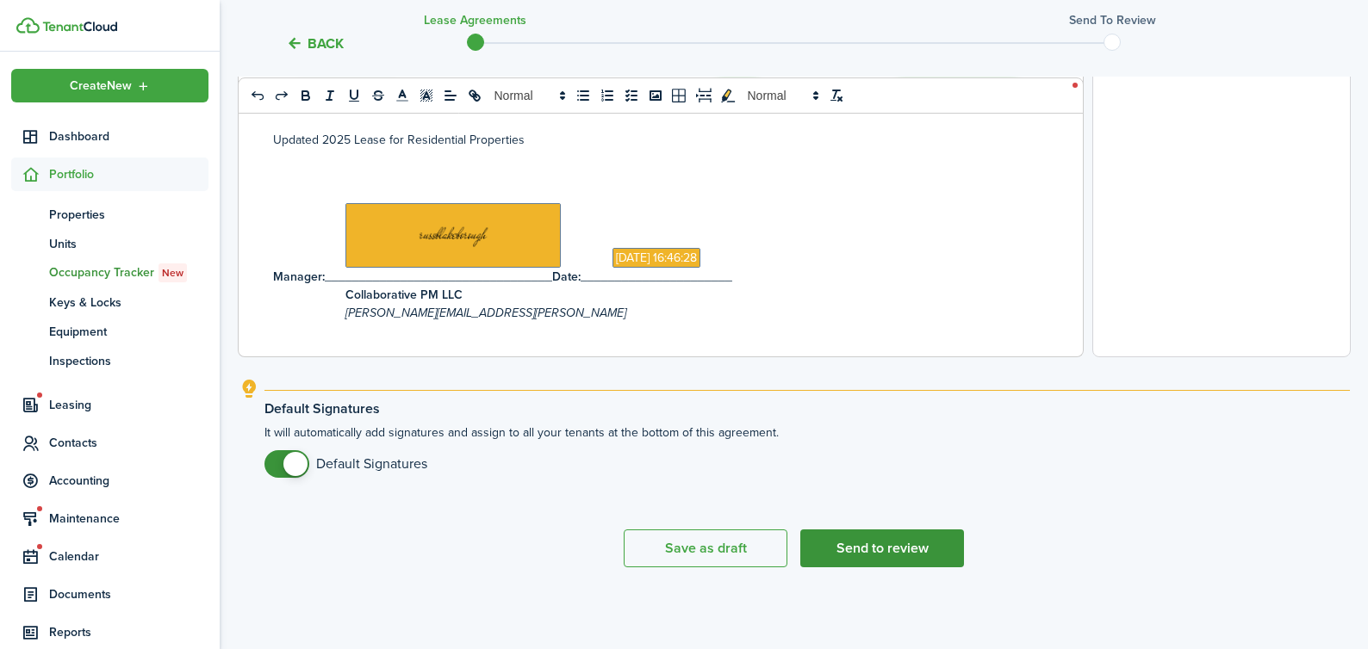
click at [910, 545] on button "Send to review" at bounding box center [882, 549] width 164 height 38
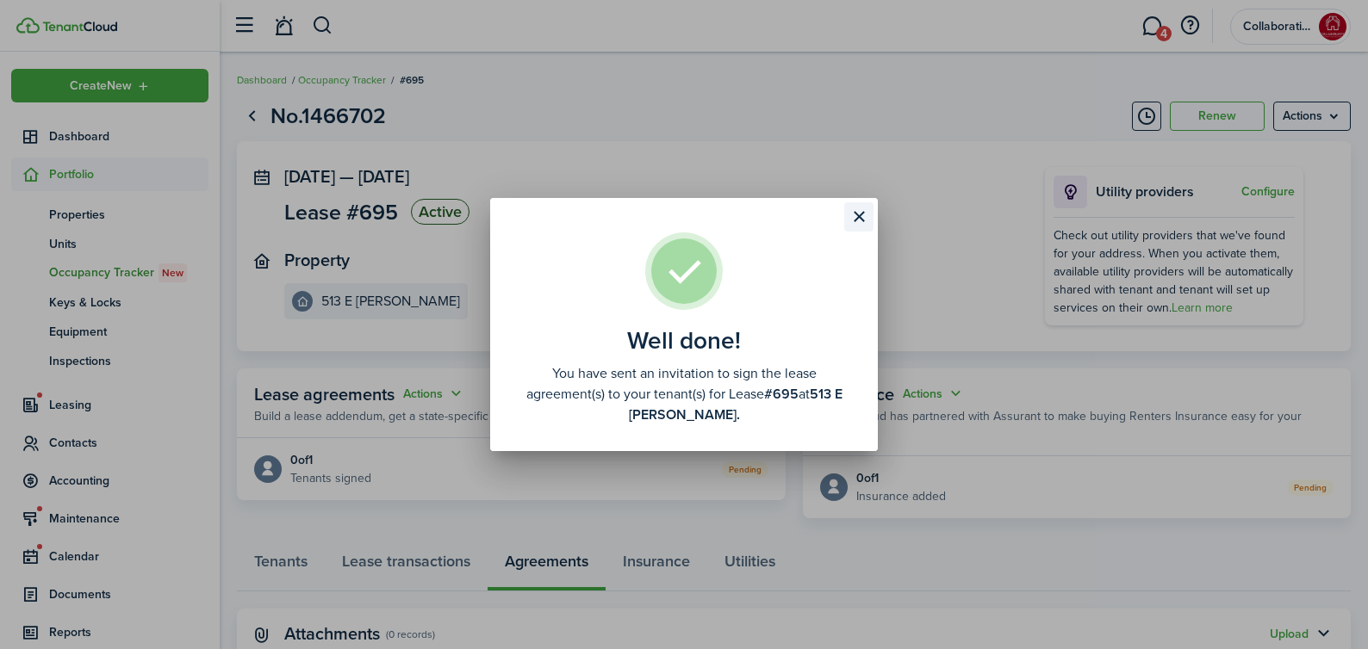
click at [854, 215] on button "Close modal" at bounding box center [858, 216] width 29 height 29
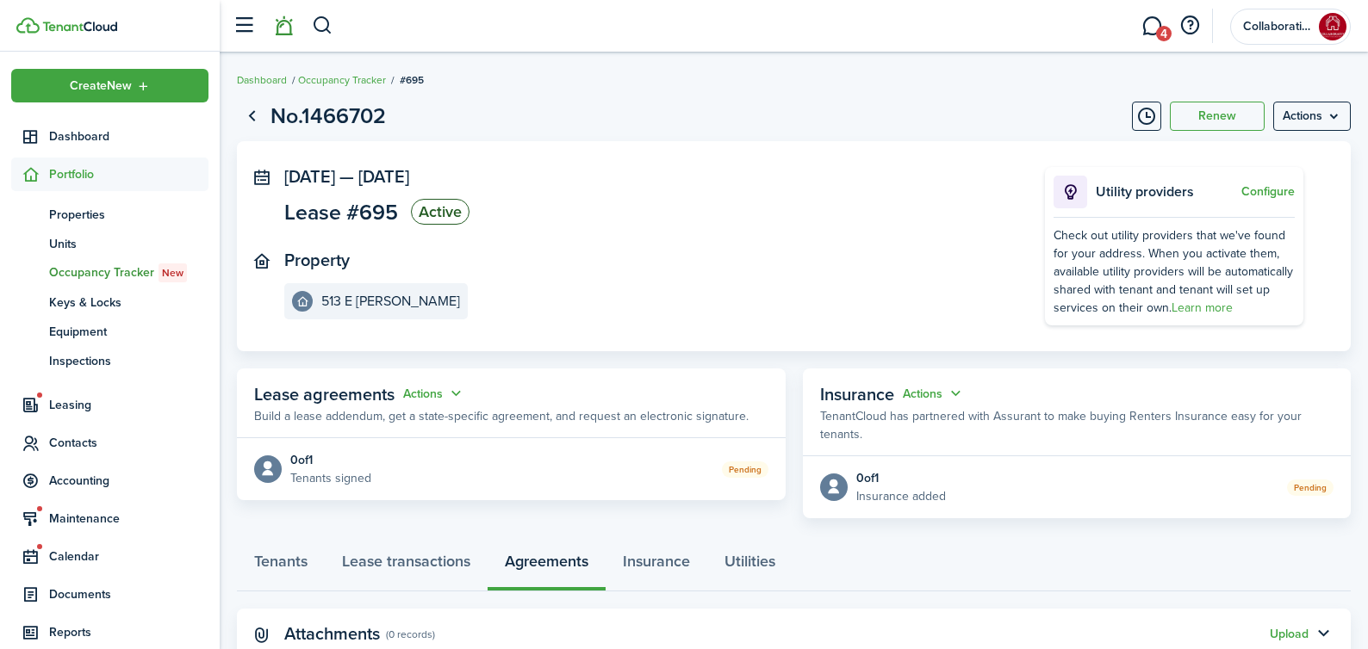
click at [278, 26] on link at bounding box center [283, 26] width 33 height 44
